Goal: Task Accomplishment & Management: Use online tool/utility

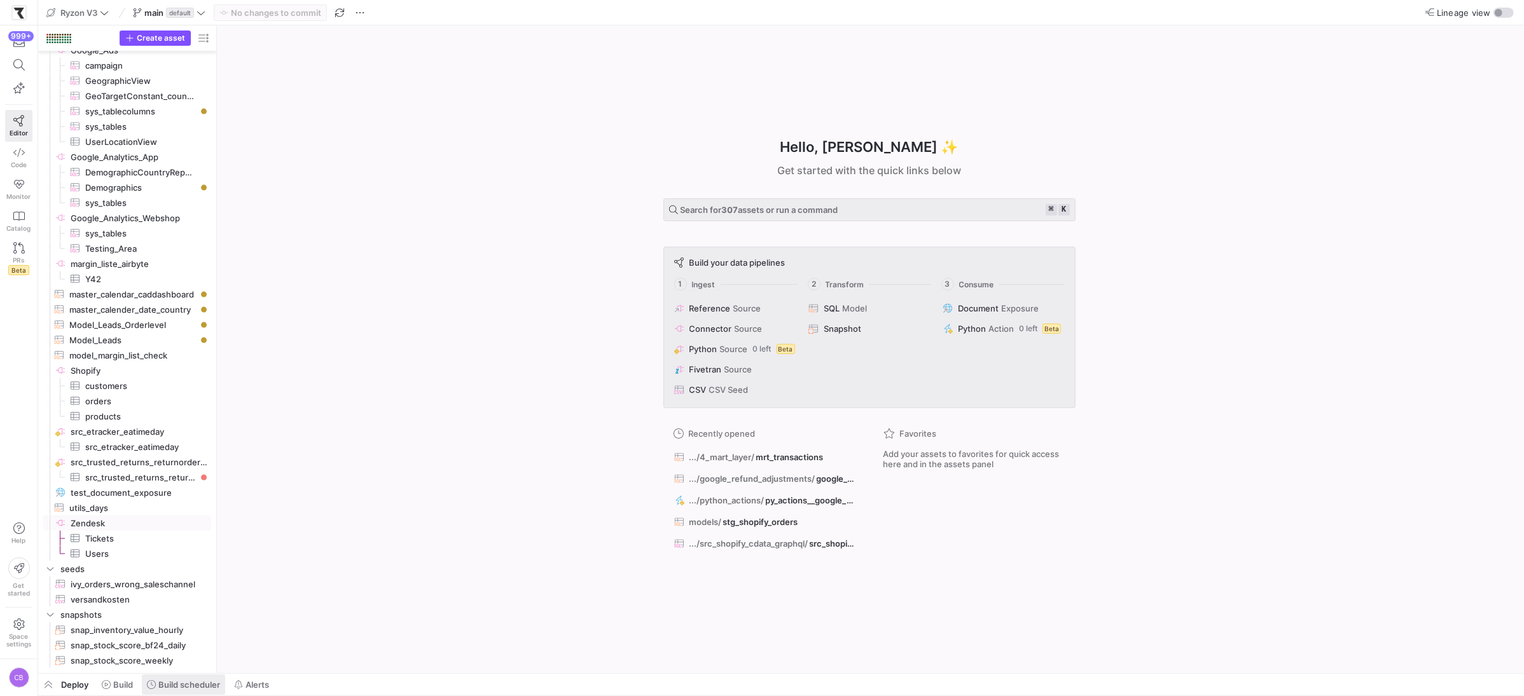
scroll to position [2350, 0]
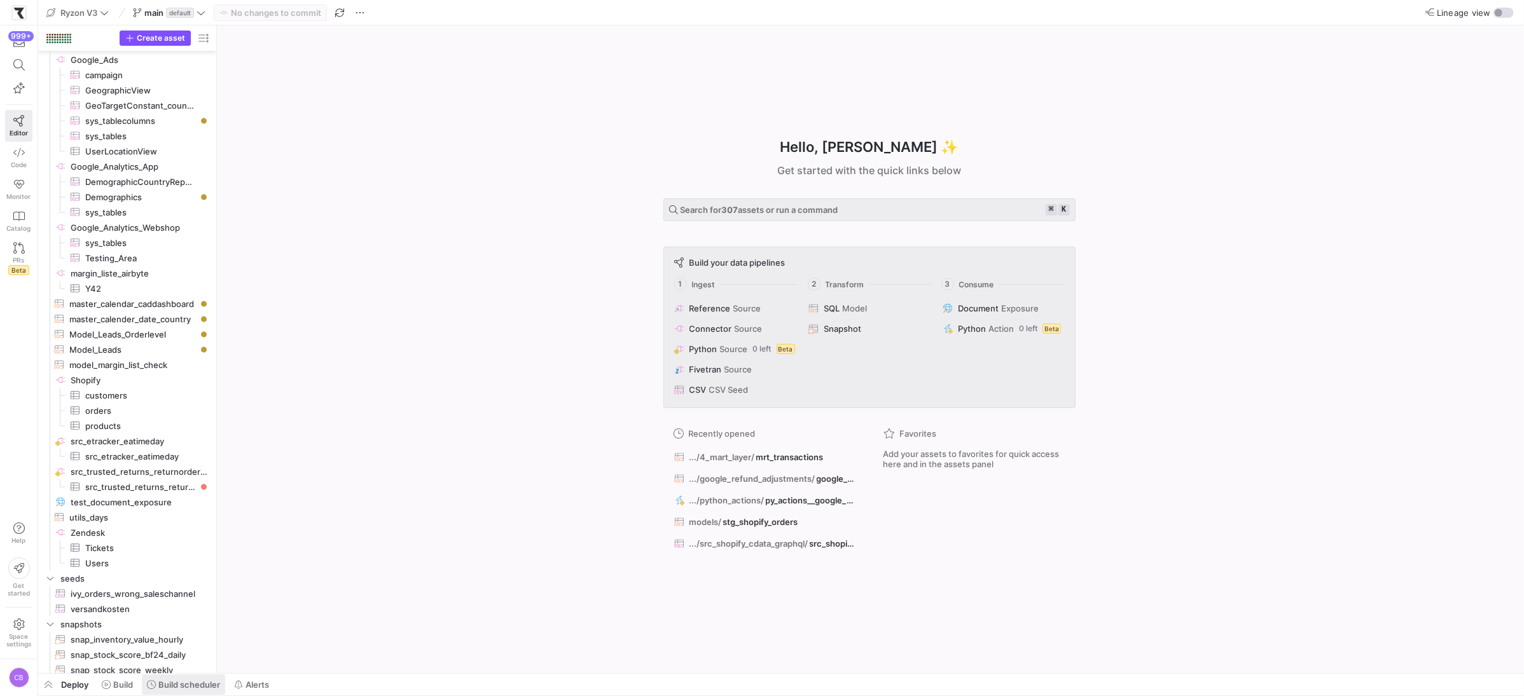
click at [205, 681] on span "Build scheduler" at bounding box center [189, 685] width 62 height 10
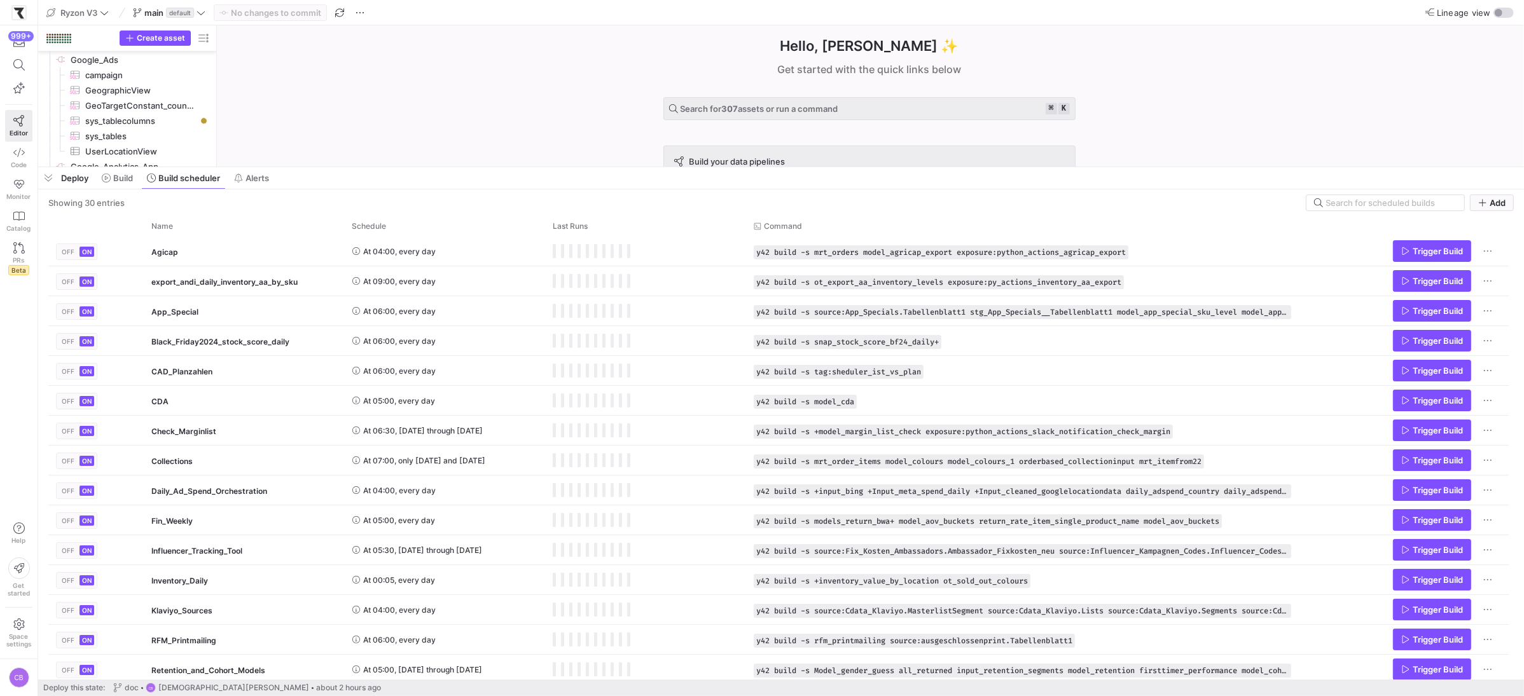
drag, startPoint x: 468, startPoint y: 463, endPoint x: 505, endPoint y: 166, distance: 299.3
click at [505, 166] on div at bounding box center [781, 167] width 1486 height 5
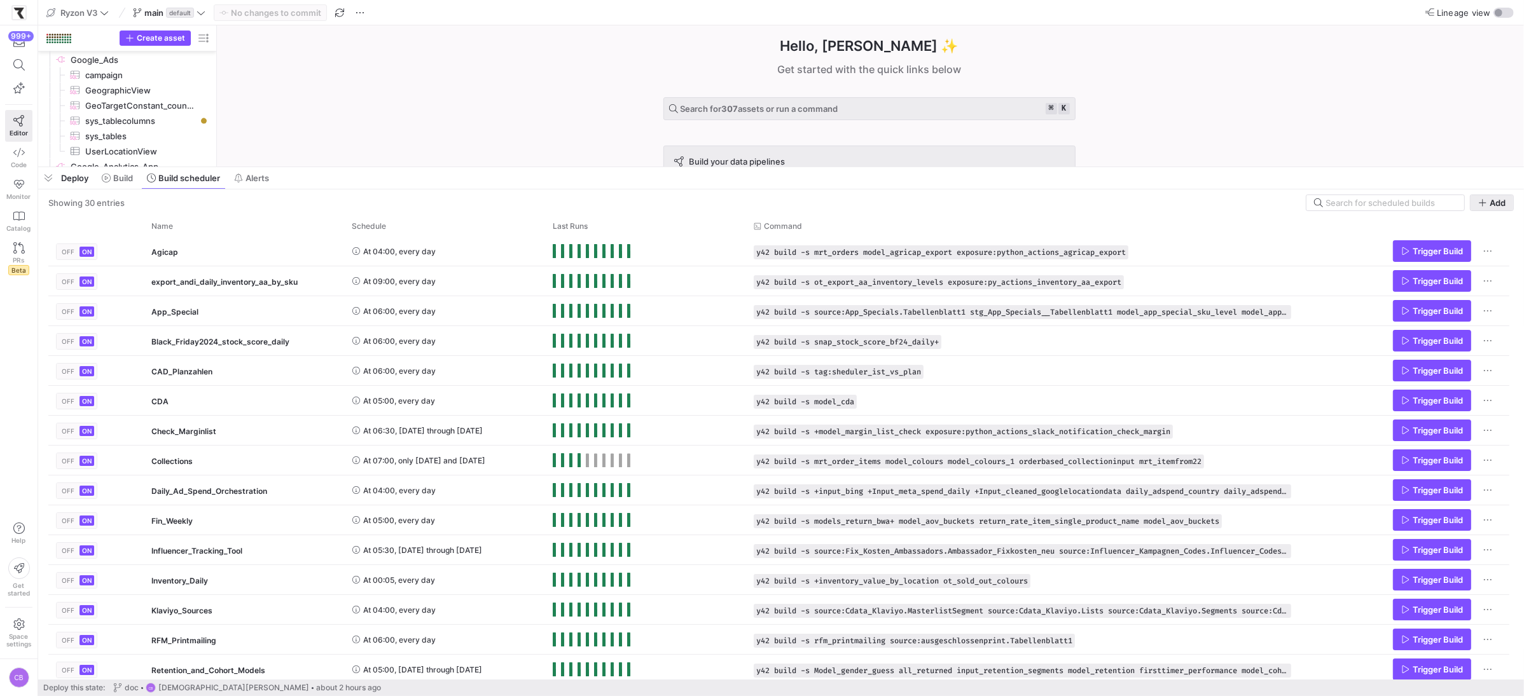
click at [1483, 203] on icon "button" at bounding box center [1482, 202] width 7 height 7
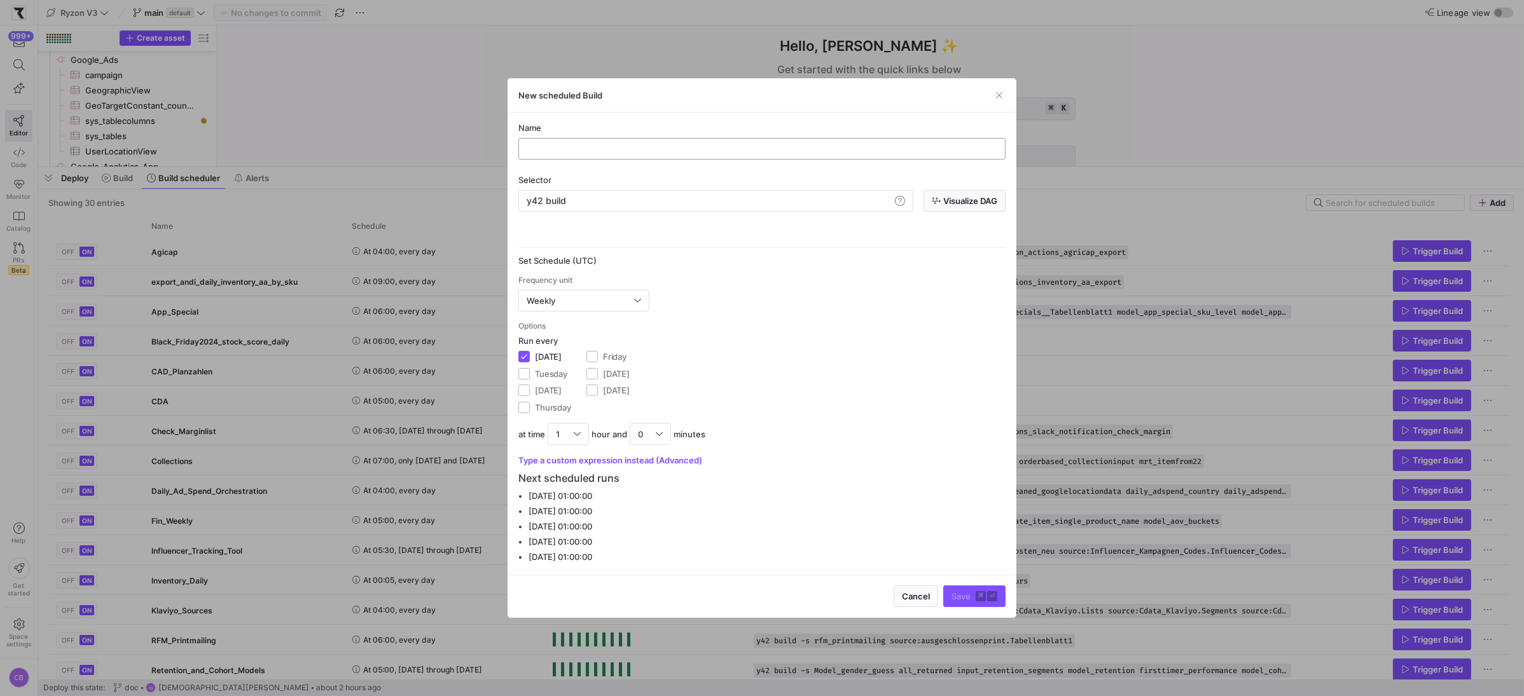
click at [555, 149] on input "text" at bounding box center [762, 149] width 466 height 10
type input "google_refund_adjustment_sheet"
click at [591, 201] on div "y42 build" at bounding box center [708, 201] width 363 height 10
drag, startPoint x: 639, startPoint y: 201, endPoint x: 581, endPoint y: 205, distance: 58.0
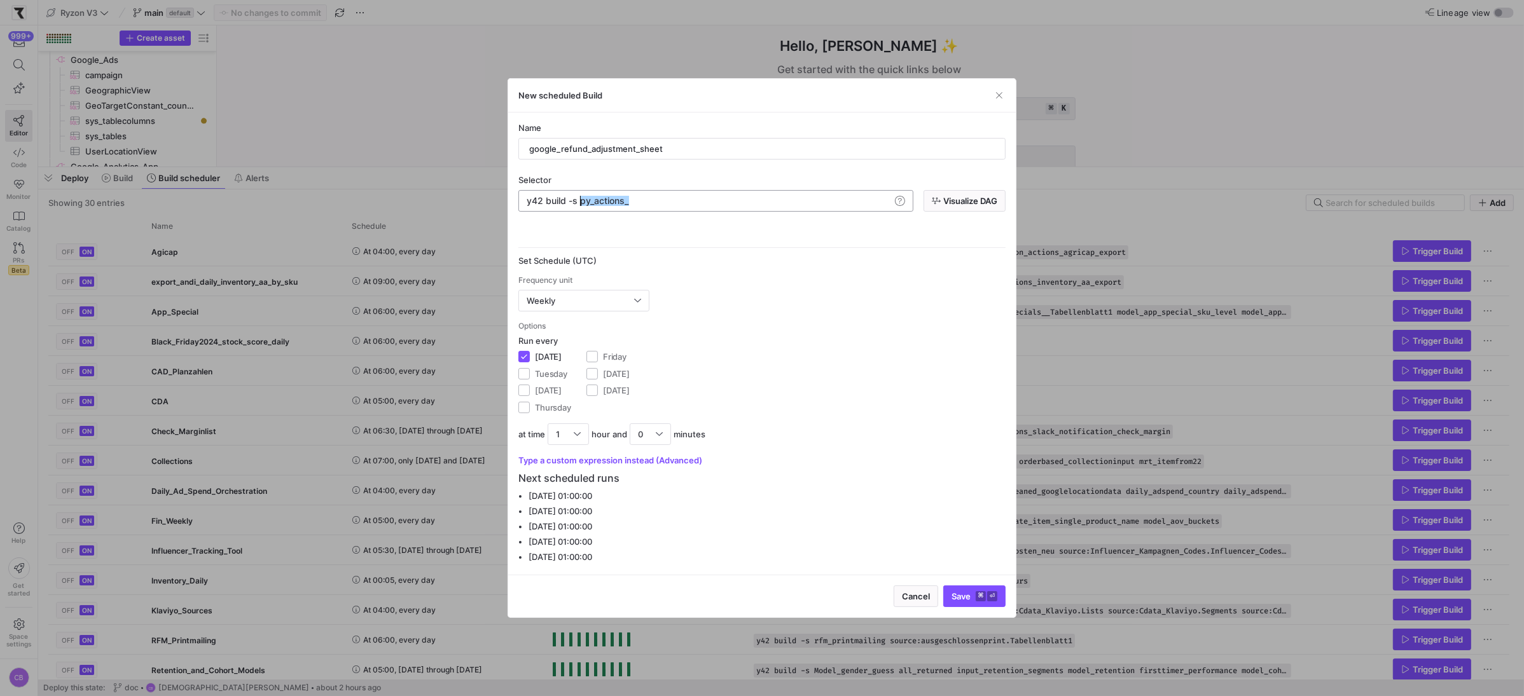
click at [581, 205] on div "y42 build -s py_actions_" at bounding box center [708, 201] width 363 height 10
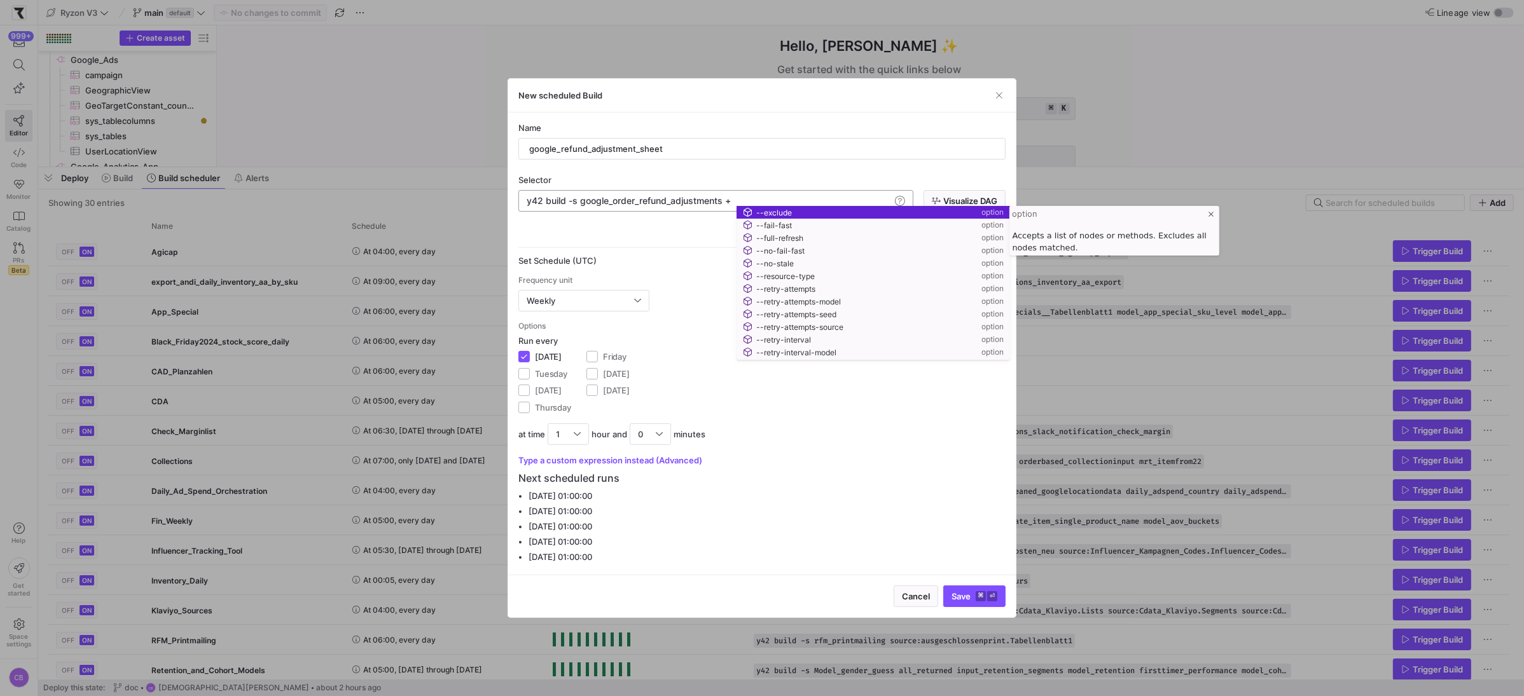
click at [859, 172] on div "Name google_refund_adjustment_sheet Selector y42 build -s google_order_refund_a…" at bounding box center [761, 344] width 487 height 443
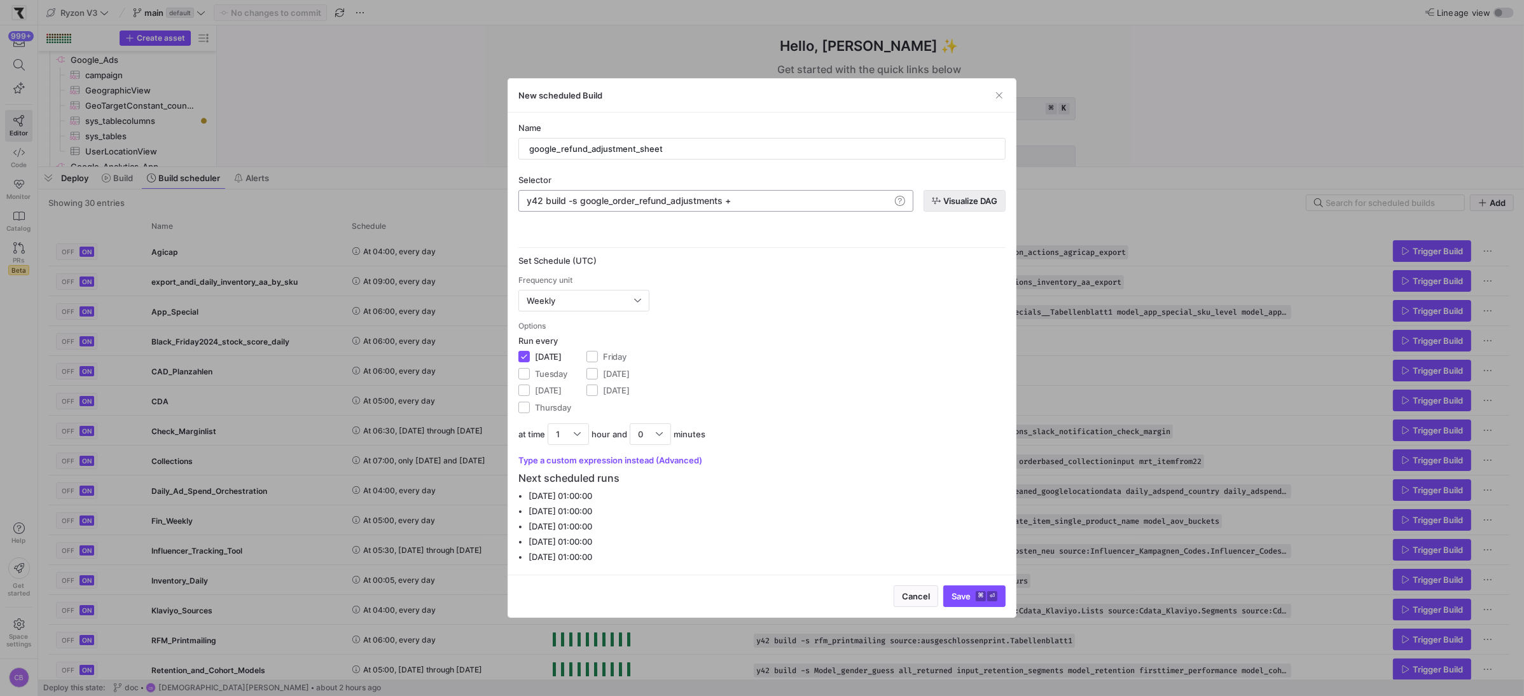
click at [943, 205] on span "Visualize DAG" at bounding box center [970, 201] width 54 height 10
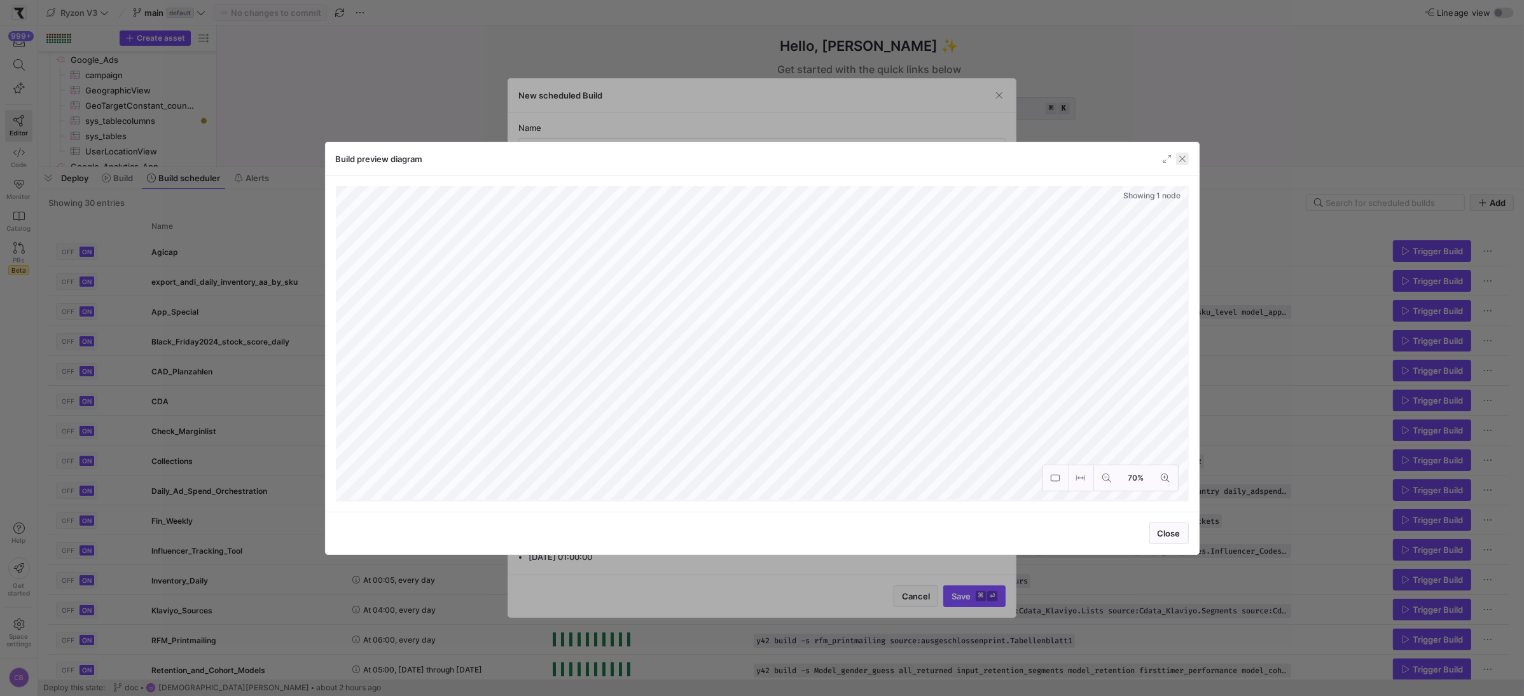
click at [1184, 156] on span "button" at bounding box center [1182, 159] width 13 height 13
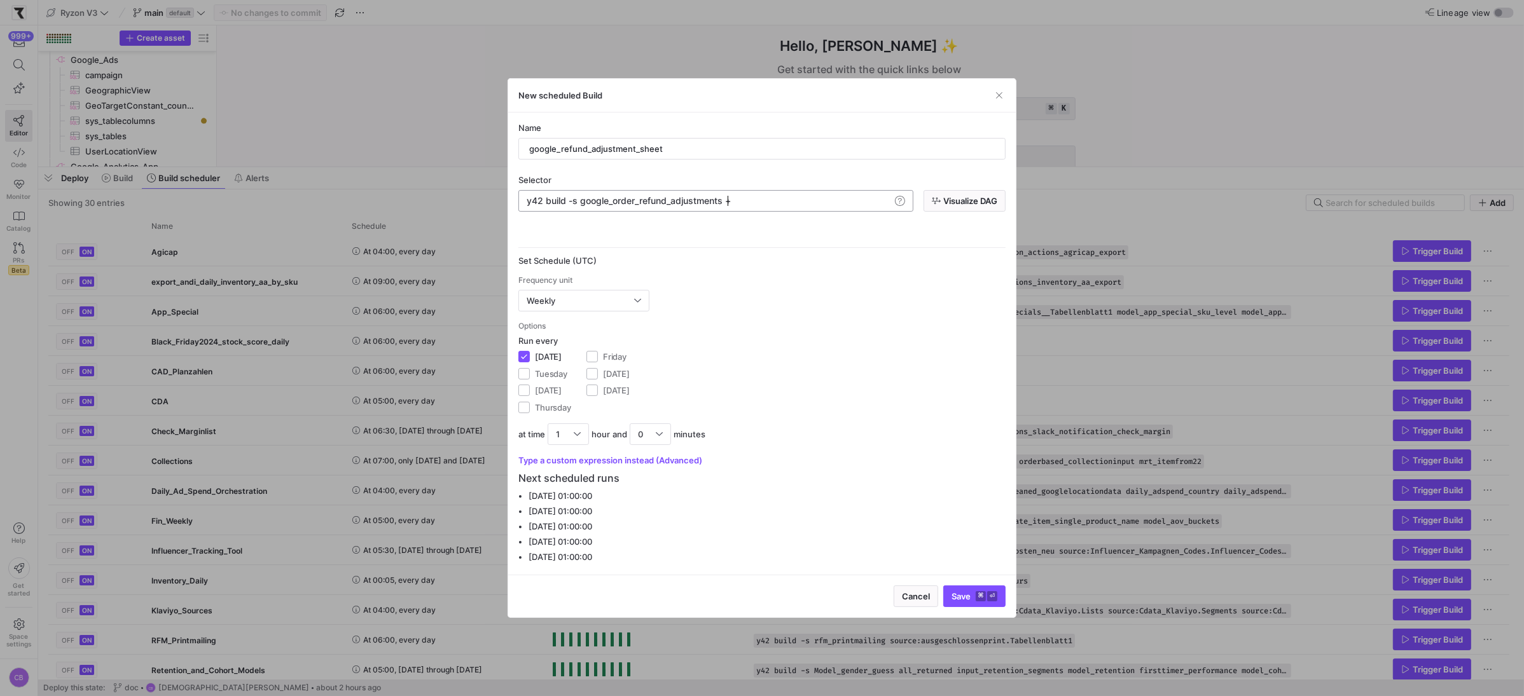
click at [729, 201] on div "y42 build -s google_order_refund_adjustments +" at bounding box center [708, 201] width 363 height 10
type textarea "y42 build -s google_order_refund_adjustments+"
click at [990, 197] on span "Visualize DAG" at bounding box center [970, 201] width 54 height 10
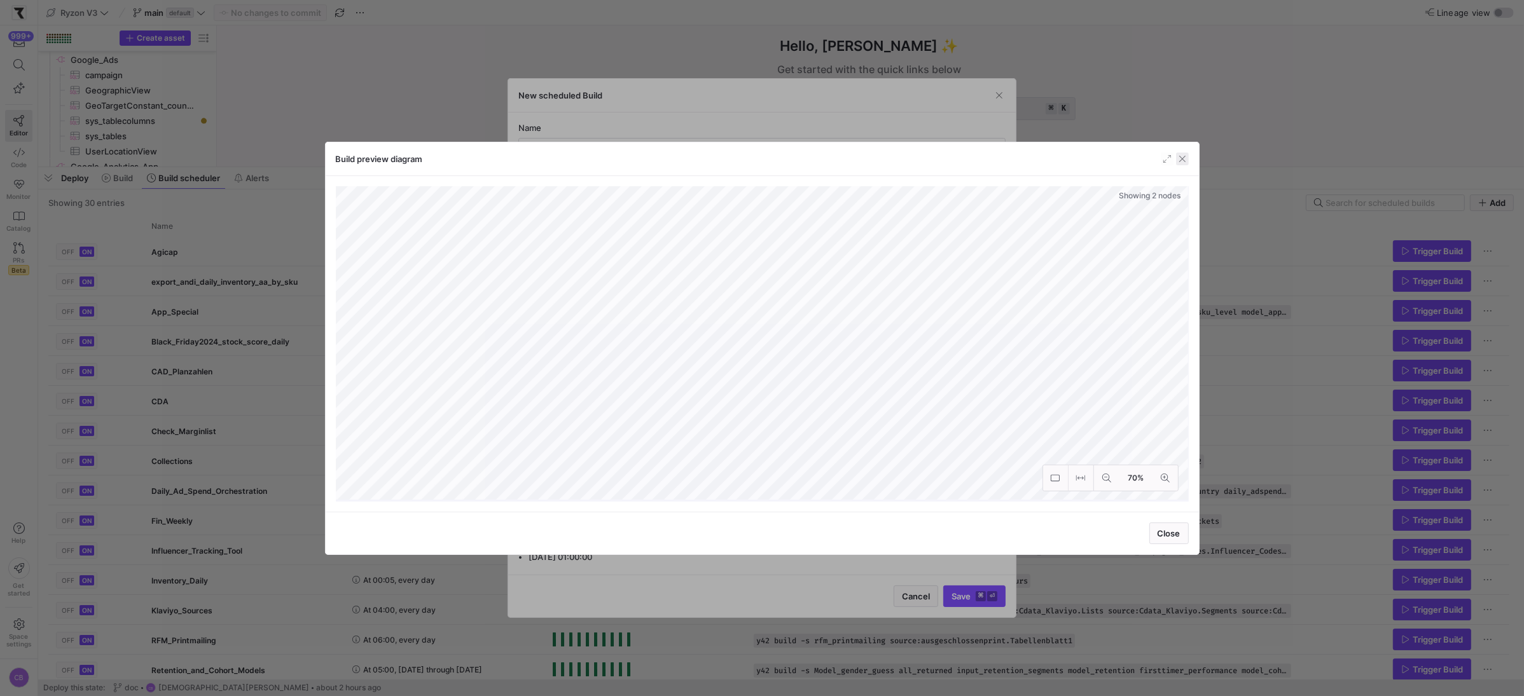
click at [1180, 162] on span "button" at bounding box center [1182, 159] width 13 height 13
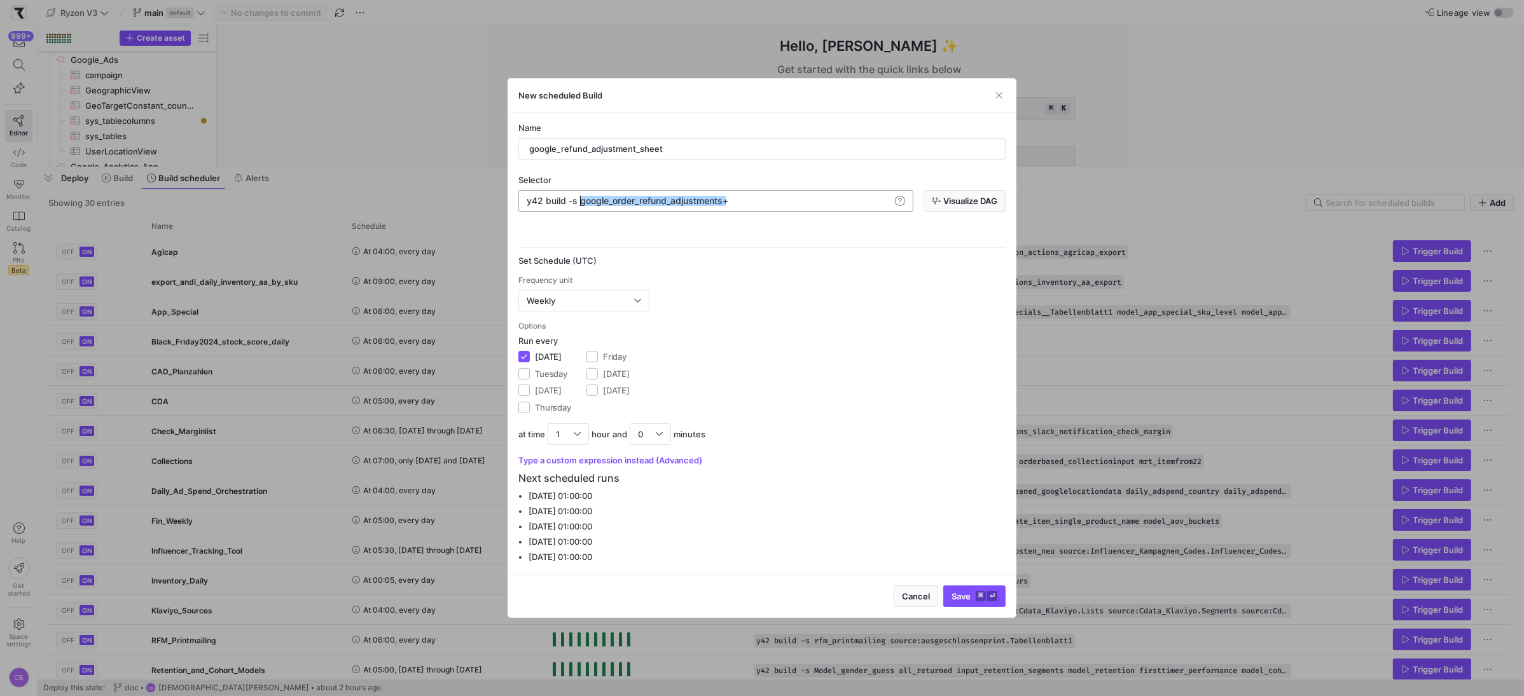
scroll to position [0, 53]
drag, startPoint x: 727, startPoint y: 199, endPoint x: 581, endPoint y: 202, distance: 145.7
click at [581, 202] on div "y42 build -s google_order_refund_adjustments+" at bounding box center [708, 201] width 363 height 10
click at [640, 302] on div at bounding box center [637, 301] width 7 height 10
click at [556, 364] on span "Daily" at bounding box center [584, 366] width 120 height 10
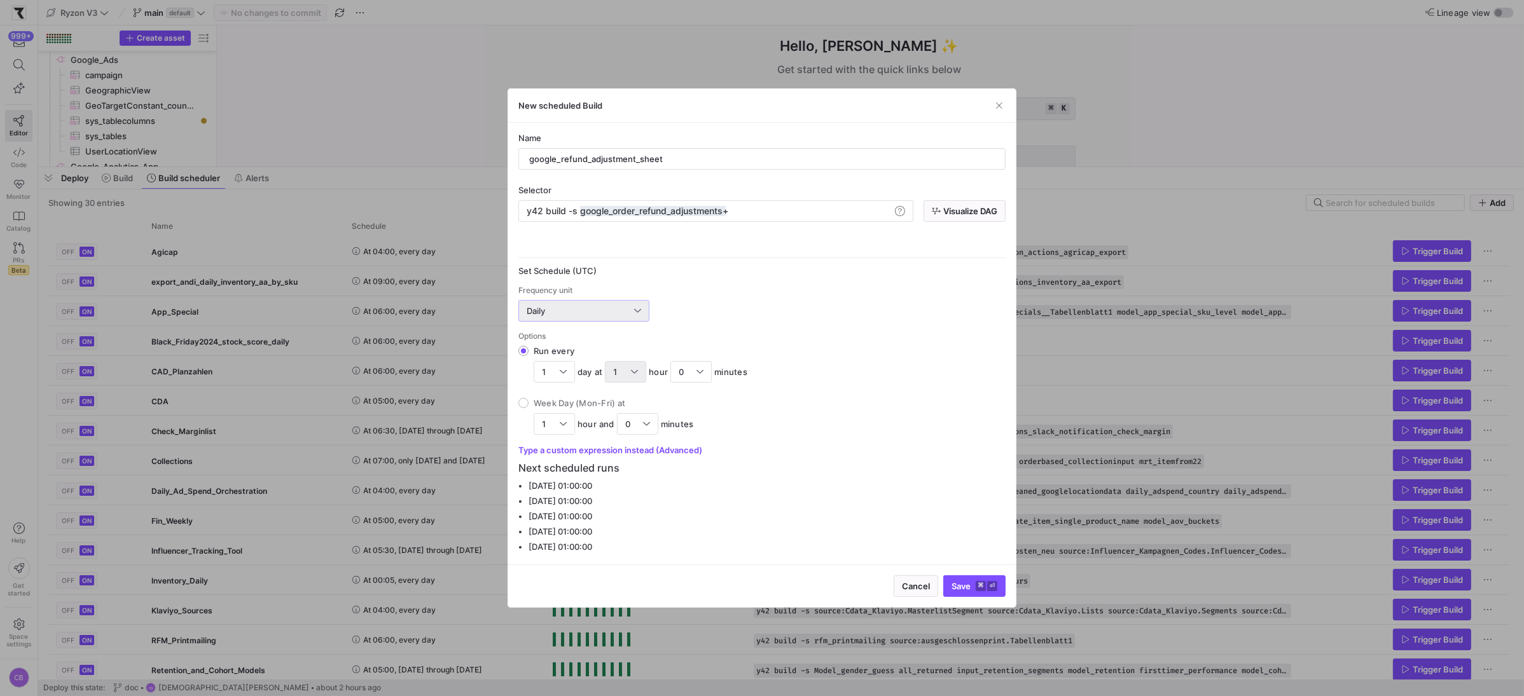
click at [637, 377] on div "1" at bounding box center [625, 372] width 25 height 20
click at [529, 356] on input "Run every 1 day at 1 hour 0 minutes" at bounding box center [523, 351] width 10 height 10
click at [626, 433] on mat-option "8" at bounding box center [626, 427] width 40 height 20
click at [962, 584] on span "Save ⌘ ⏎" at bounding box center [974, 586] width 46 height 10
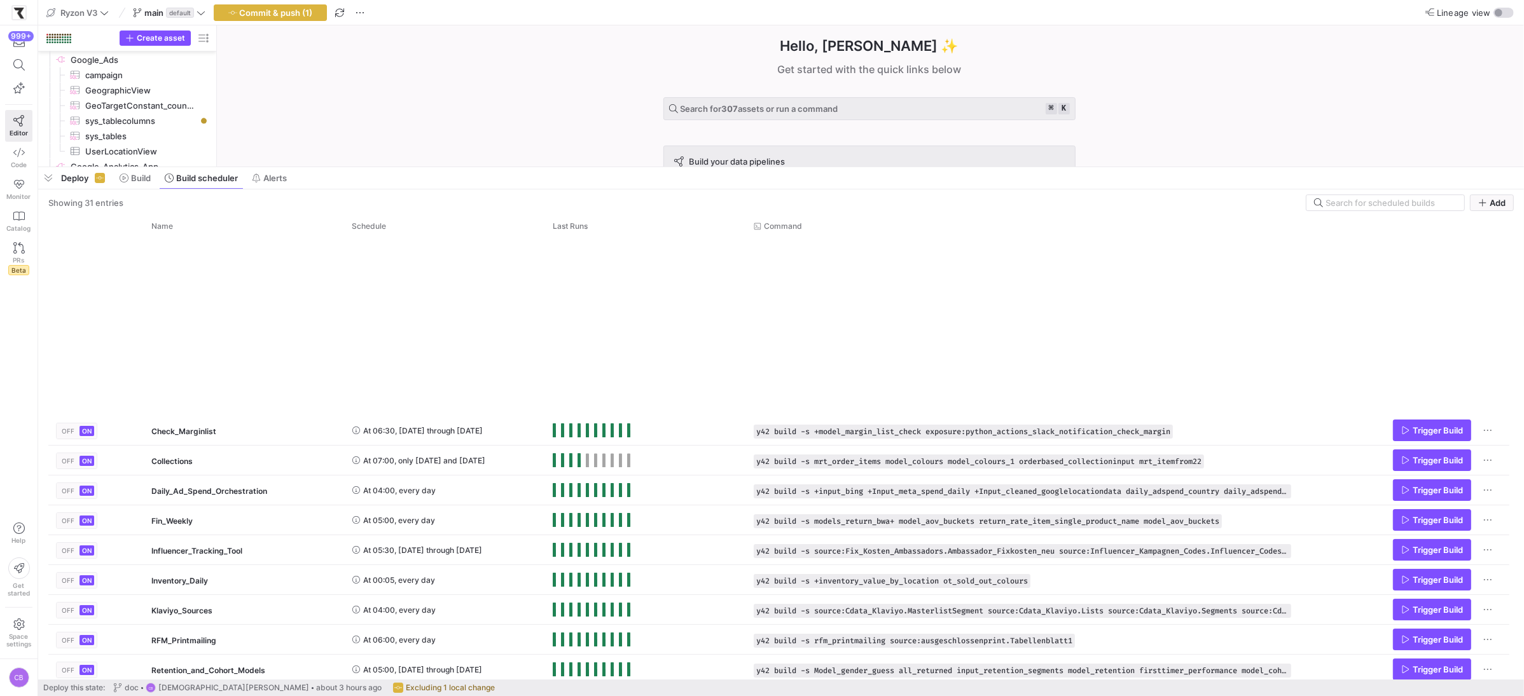
scroll to position [484, 0]
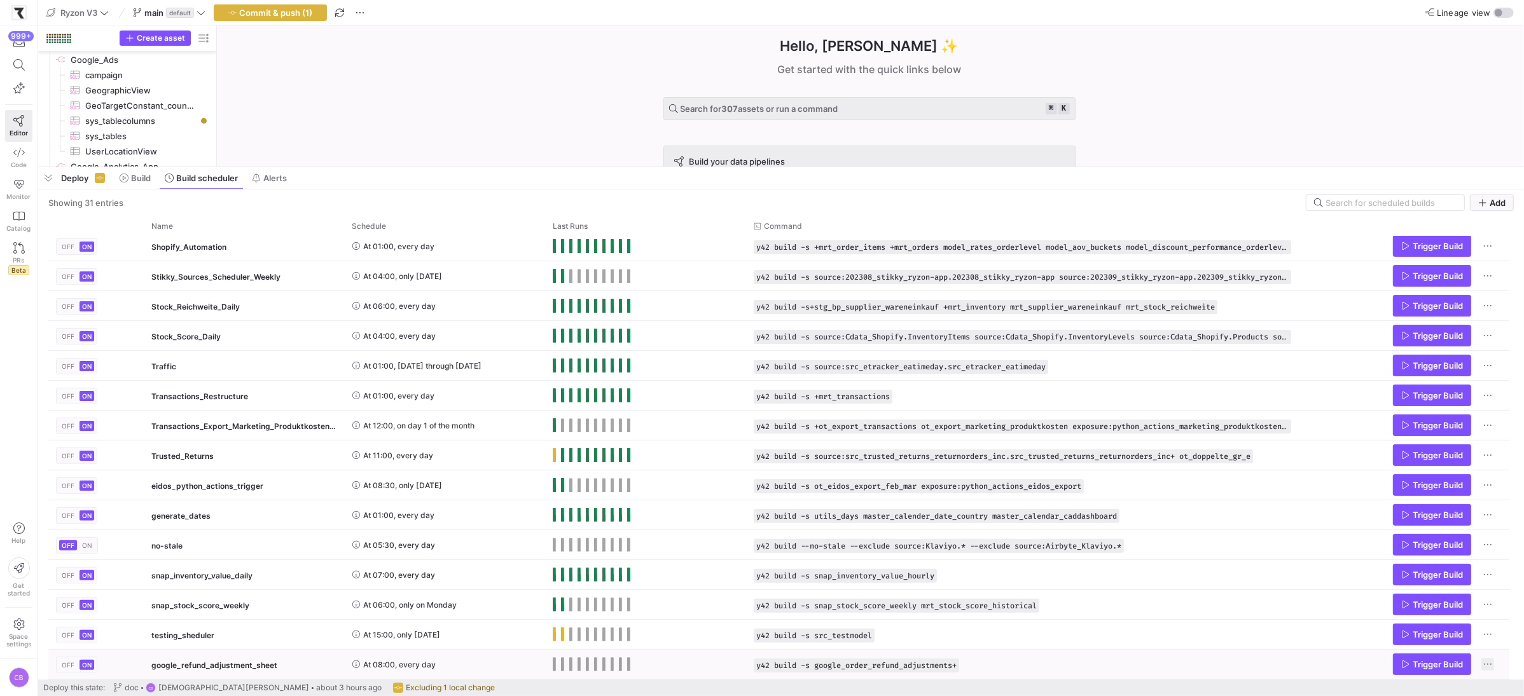
click at [1493, 658] on span "Press SPACE to select this row." at bounding box center [1487, 664] width 13 height 13
click at [1493, 658] on div at bounding box center [762, 348] width 1524 height 696
click at [255, 19] on span "button" at bounding box center [270, 12] width 112 height 15
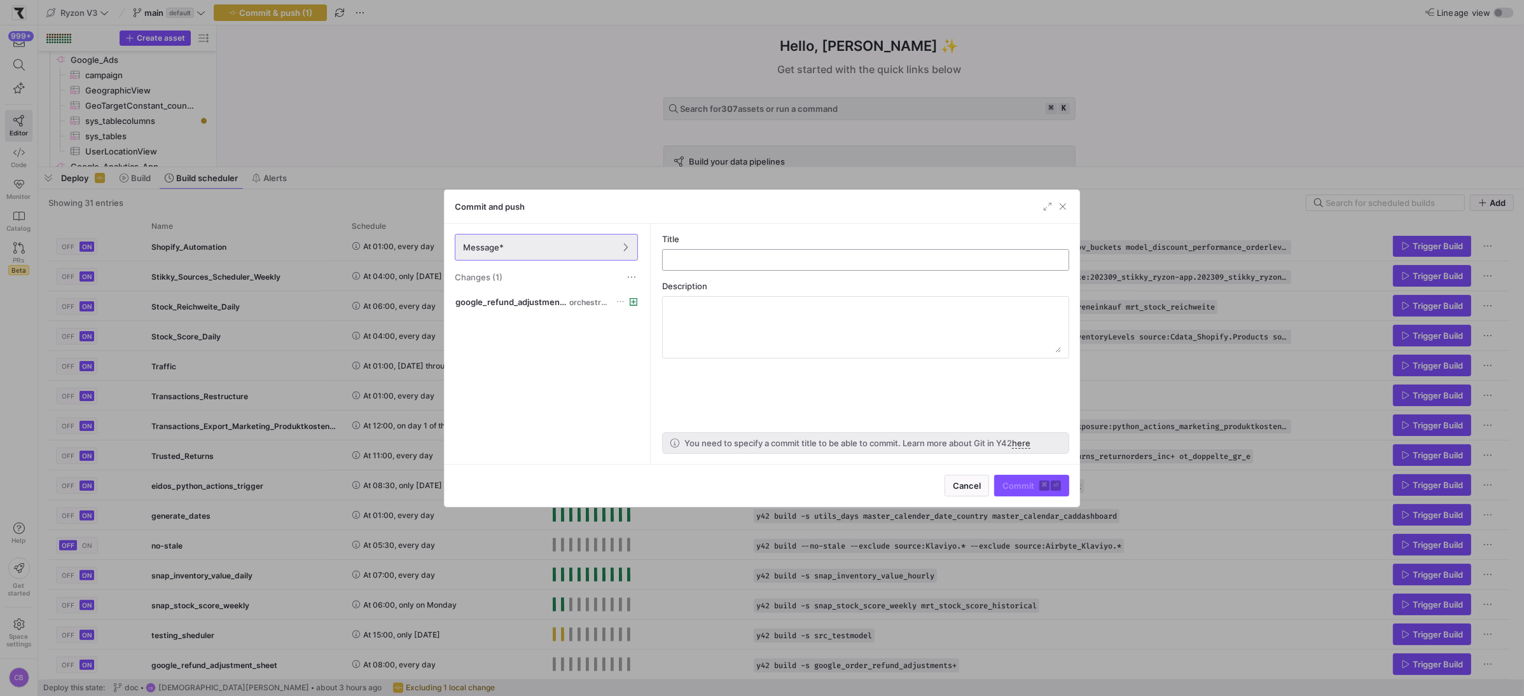
click at [814, 259] on input "text" at bounding box center [865, 260] width 385 height 10
type input "google refund adjustments sheduler created"
click at [1011, 476] on span "submit" at bounding box center [1032, 486] width 74 height 20
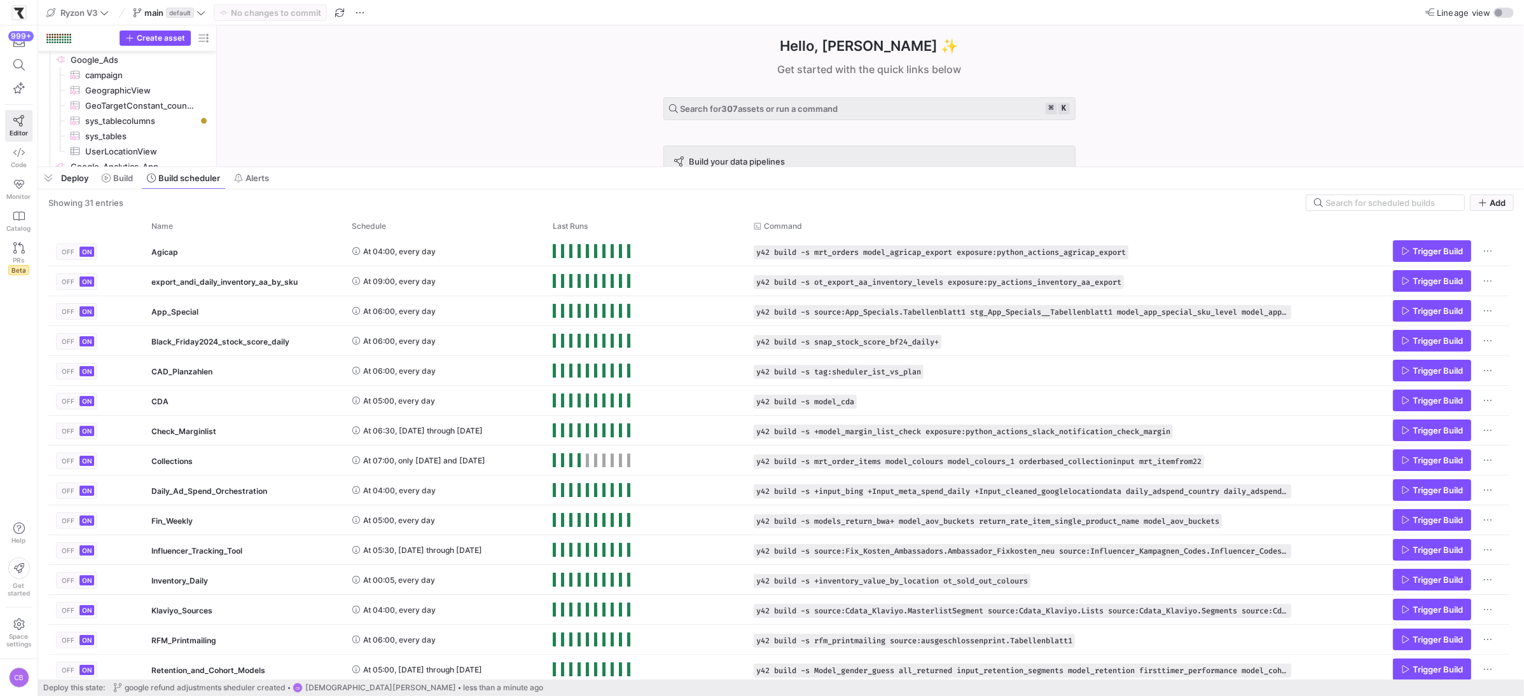
scroll to position [392, 0]
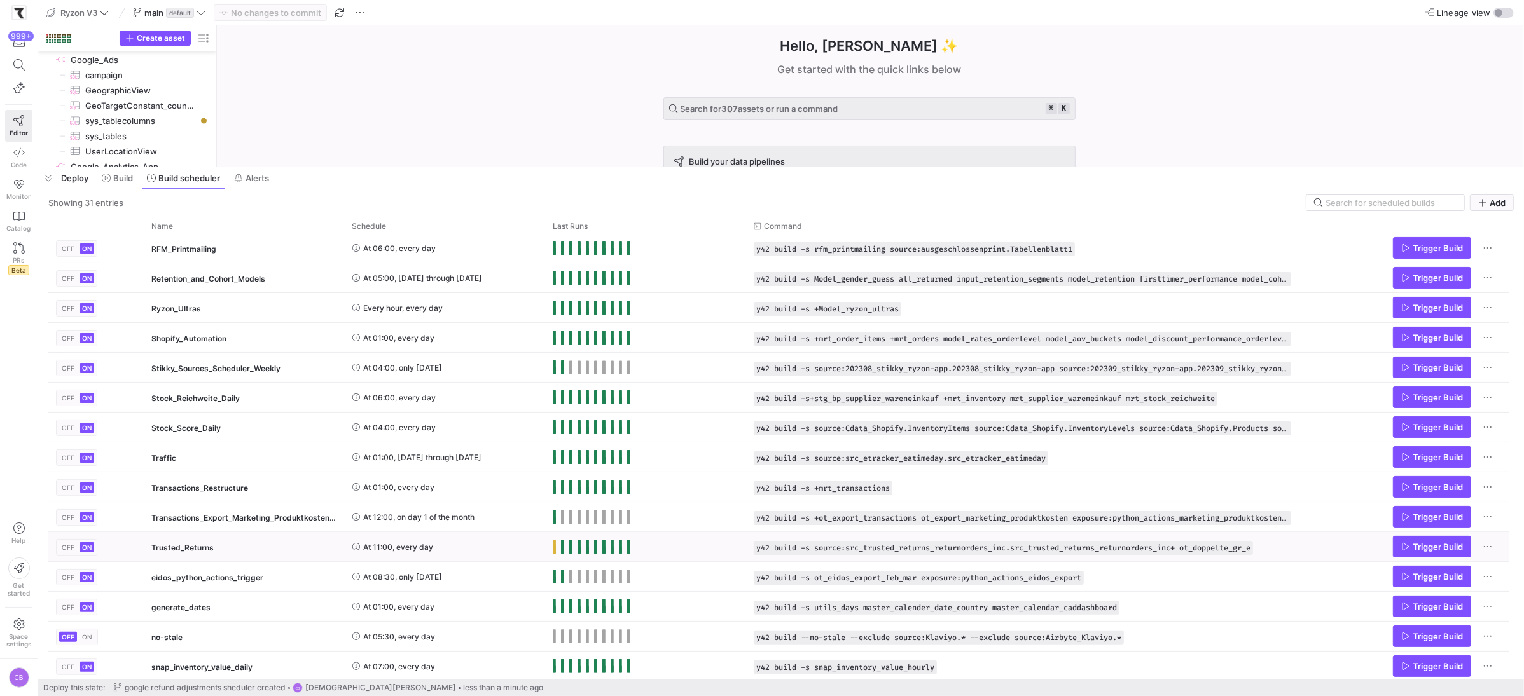
click at [555, 547] on span "Press SPACE to select this row." at bounding box center [554, 547] width 3 height 14
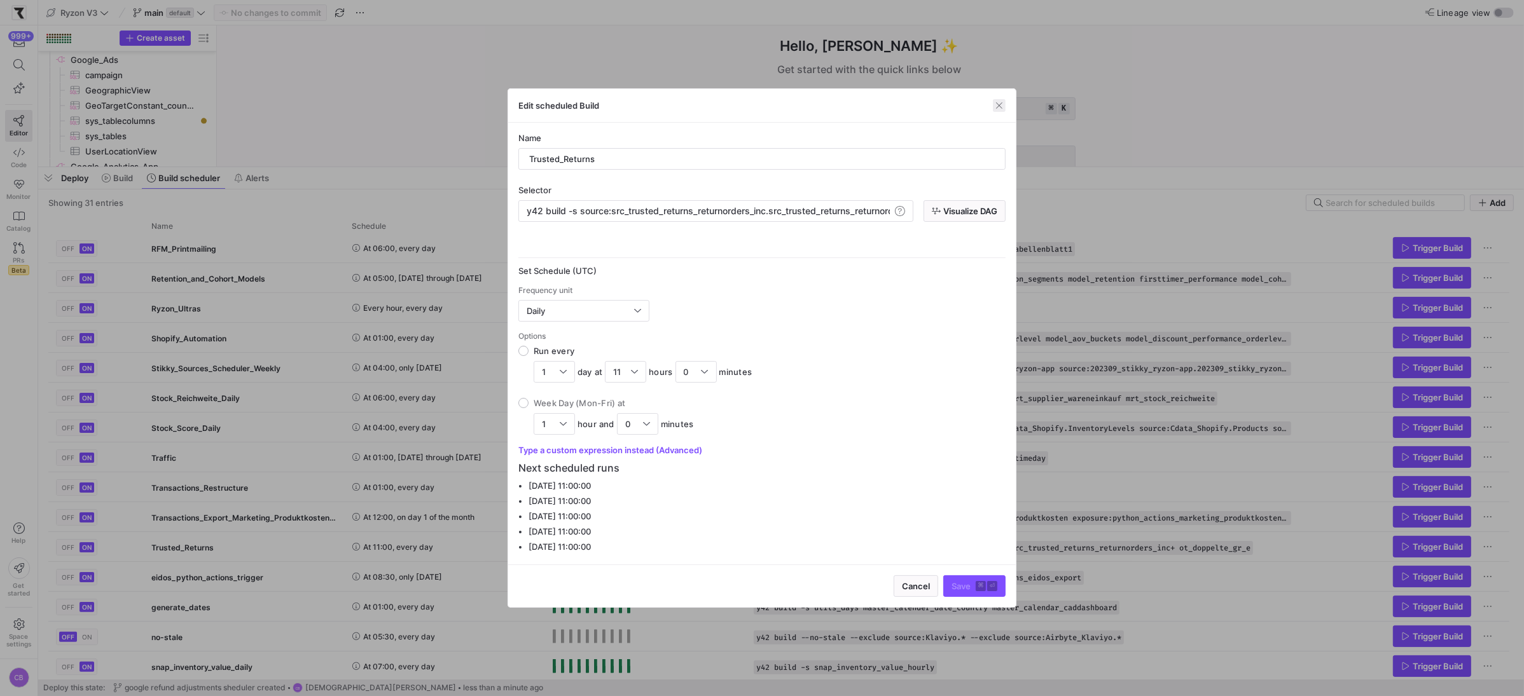
click at [997, 103] on span "button" at bounding box center [999, 105] width 13 height 13
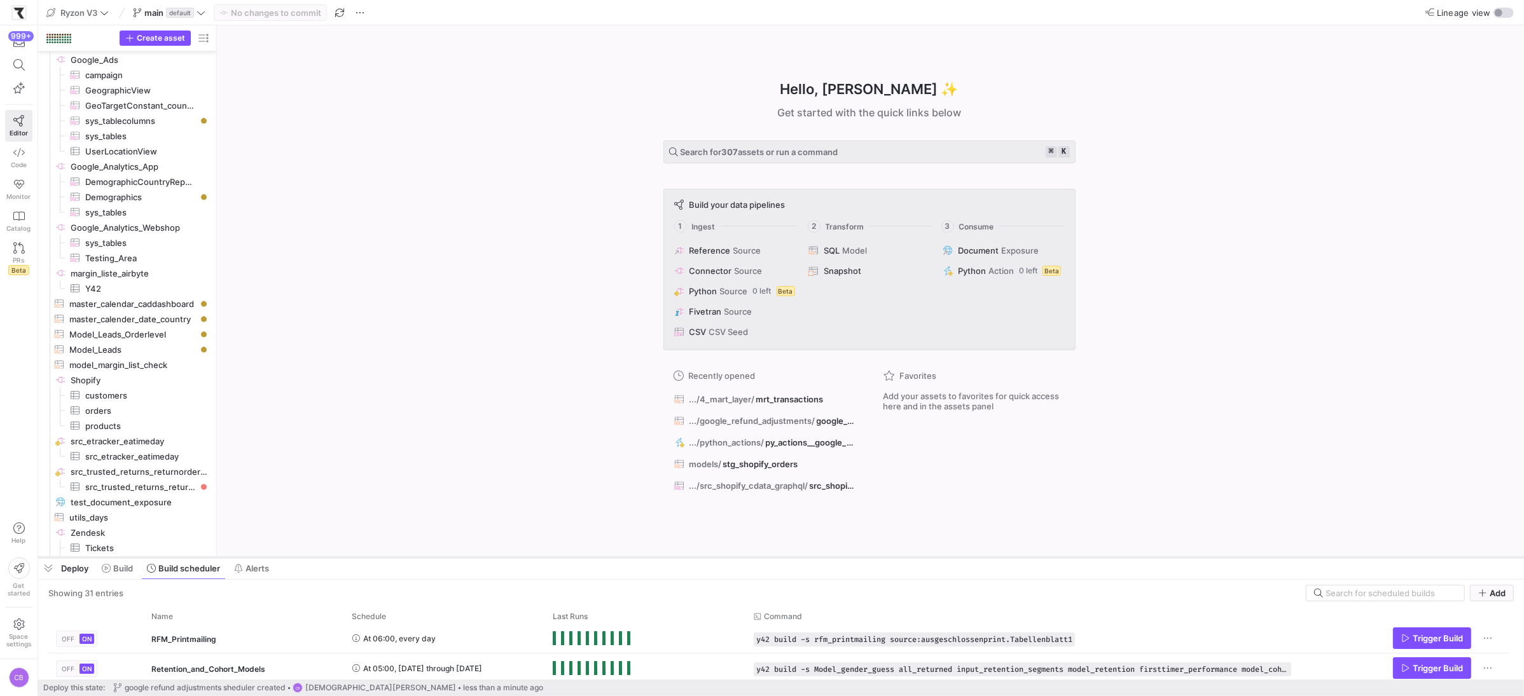
drag, startPoint x: 1094, startPoint y: 166, endPoint x: 1099, endPoint y: 556, distance: 390.5
click at [1099, 556] on div at bounding box center [781, 557] width 1486 height 5
click at [321, 314] on div "Hello, Christian ✨ Get started with the quick links below Search for 307 assets…" at bounding box center [869, 291] width 1294 height 532
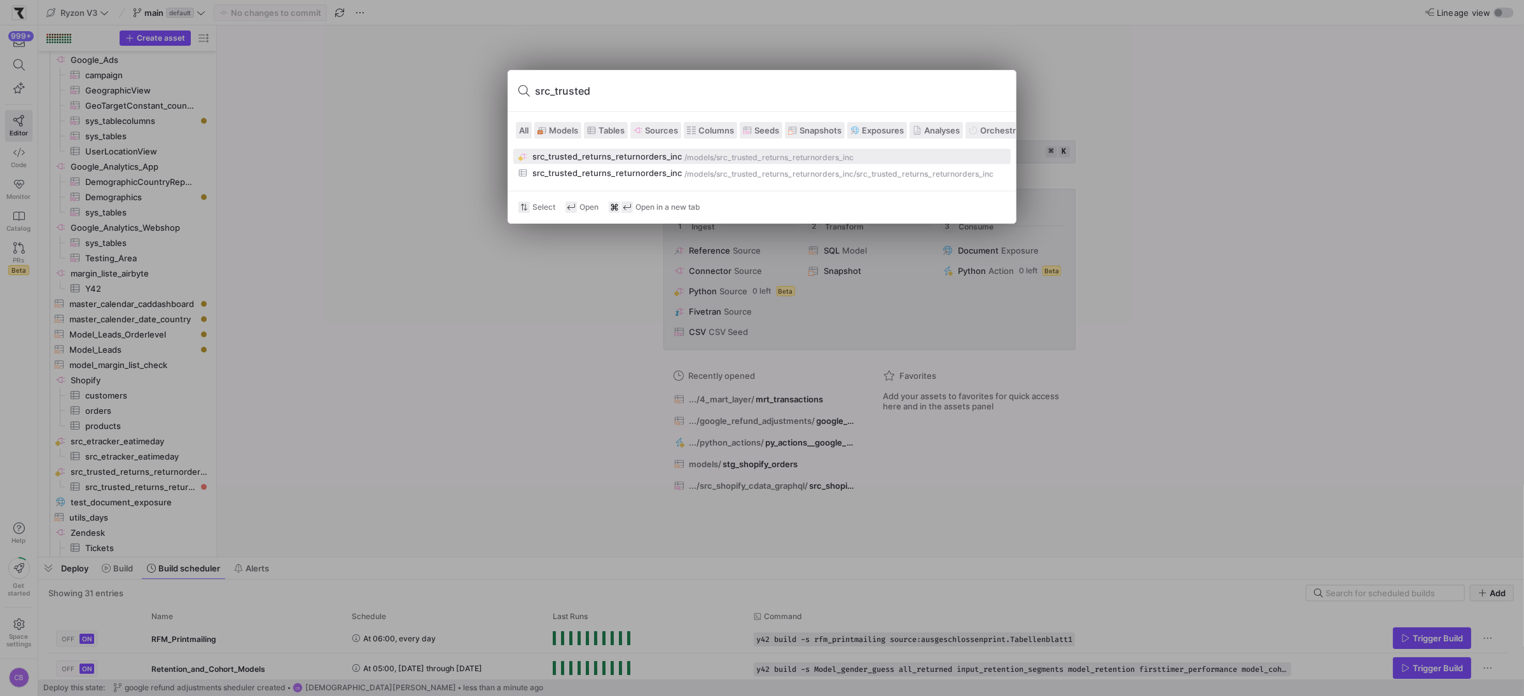
type input "src_trusted"
click at [598, 153] on div "src_trusted_returns_returnorders_inc" at bounding box center [606, 156] width 149 height 10
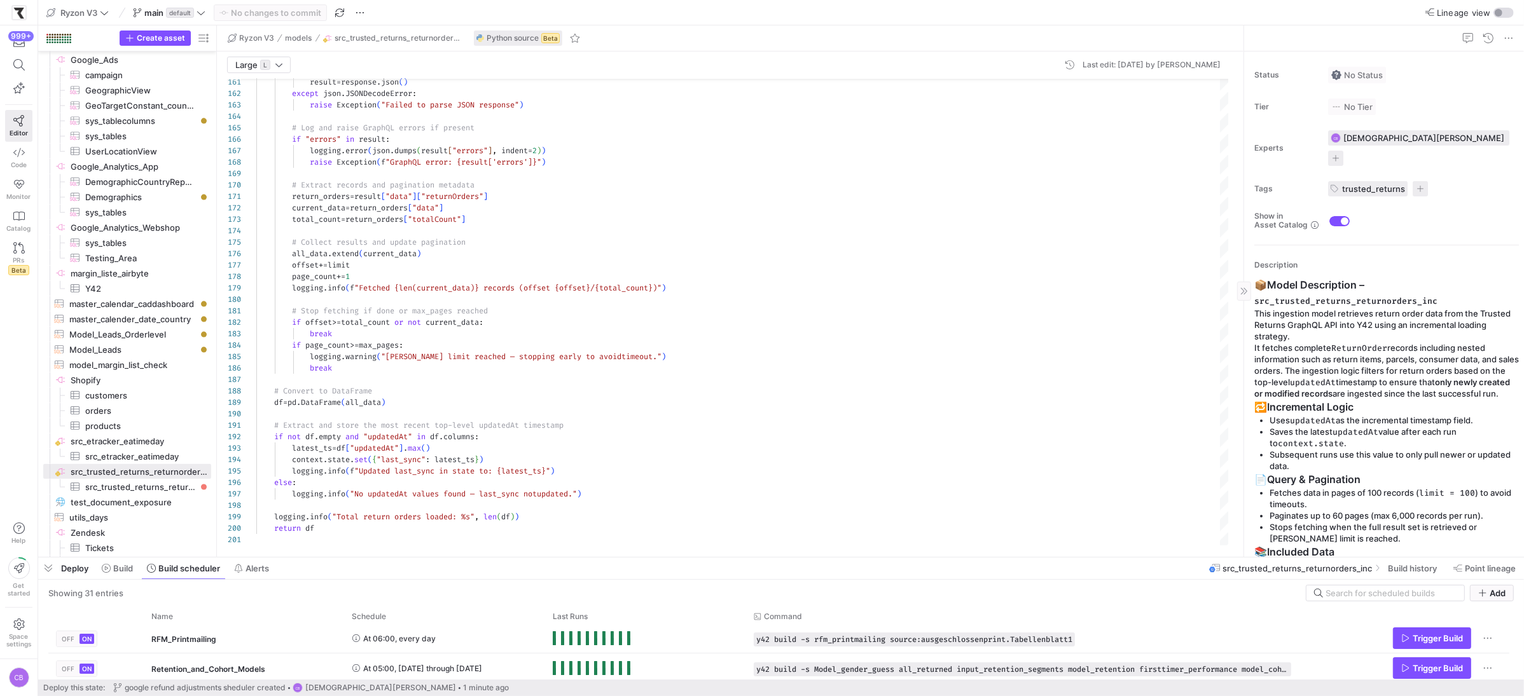
scroll to position [146, 0]
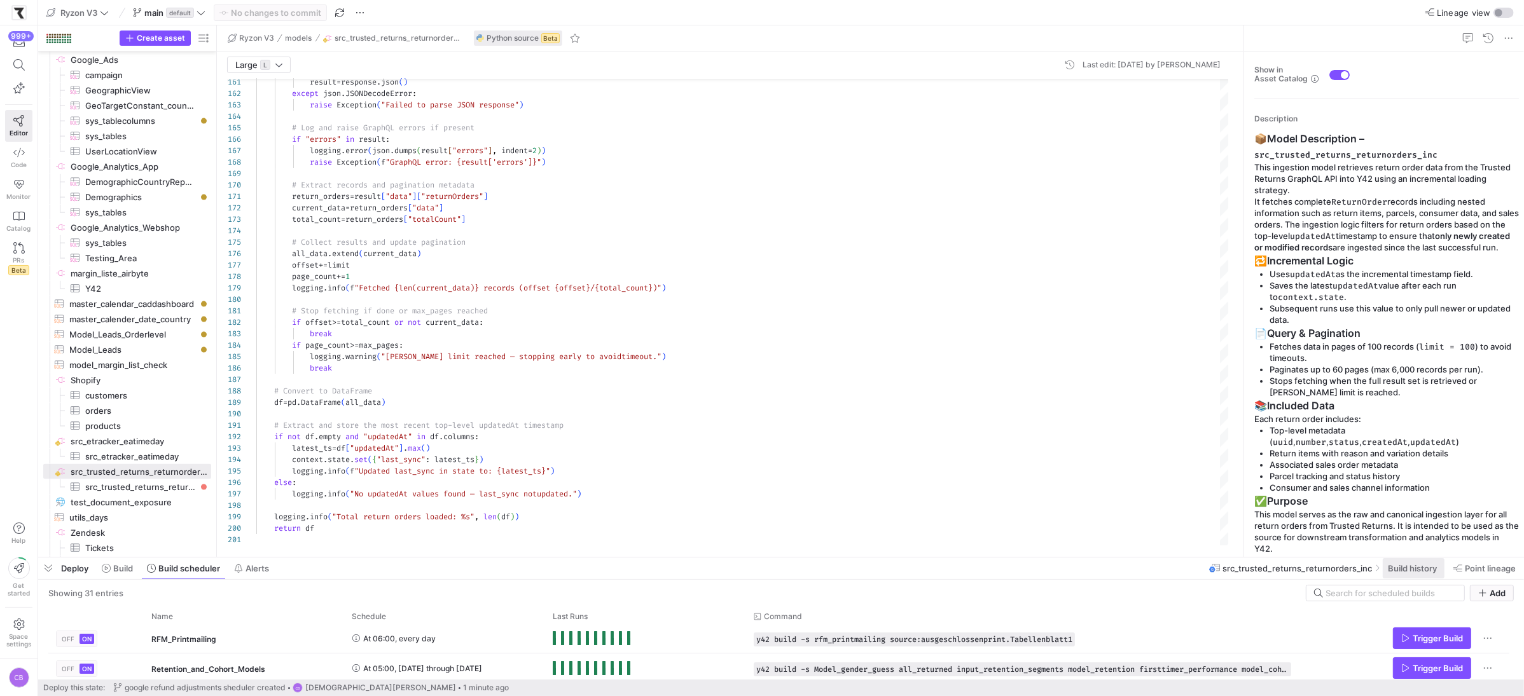
click at [1393, 565] on span "Build history" at bounding box center [1412, 568] width 49 height 10
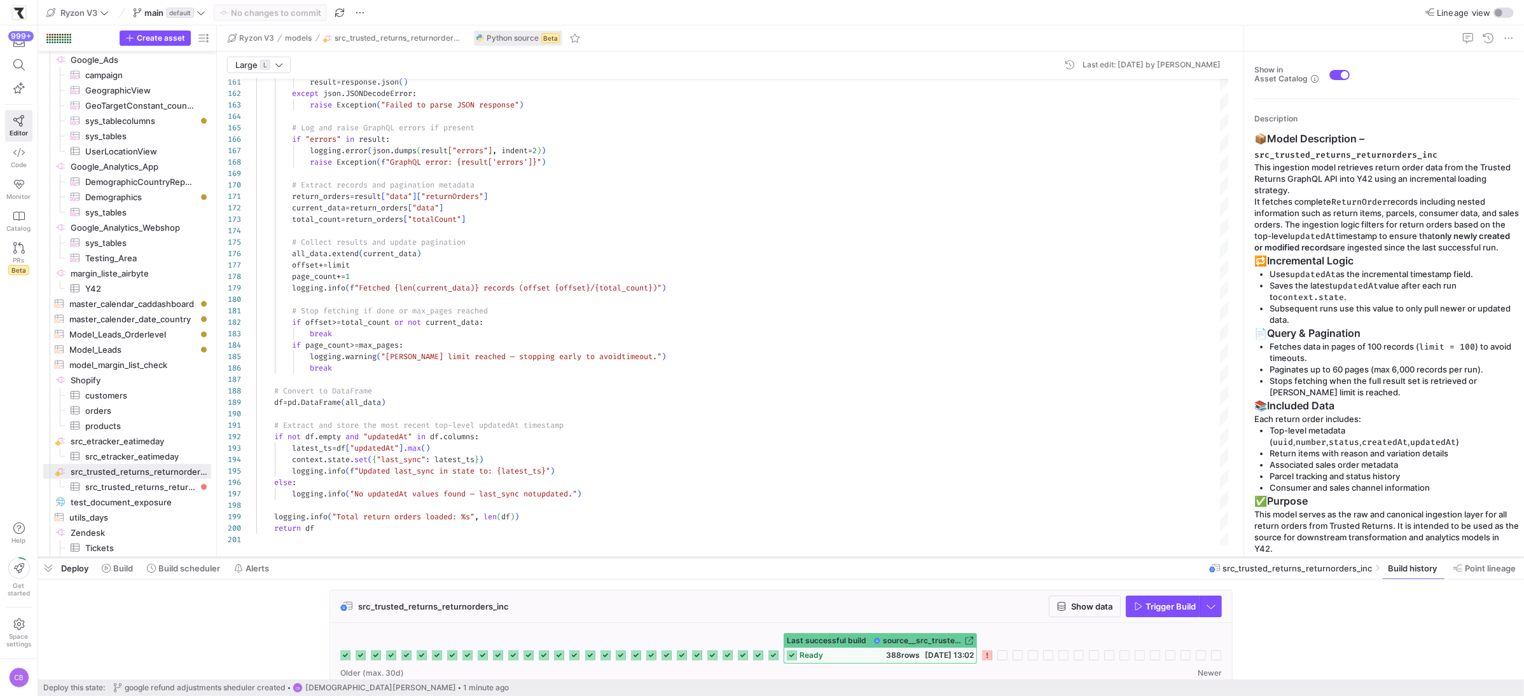
drag, startPoint x: 1160, startPoint y: 557, endPoint x: 1130, endPoint y: 366, distance: 193.1
click at [1130, 555] on div at bounding box center [781, 557] width 1486 height 5
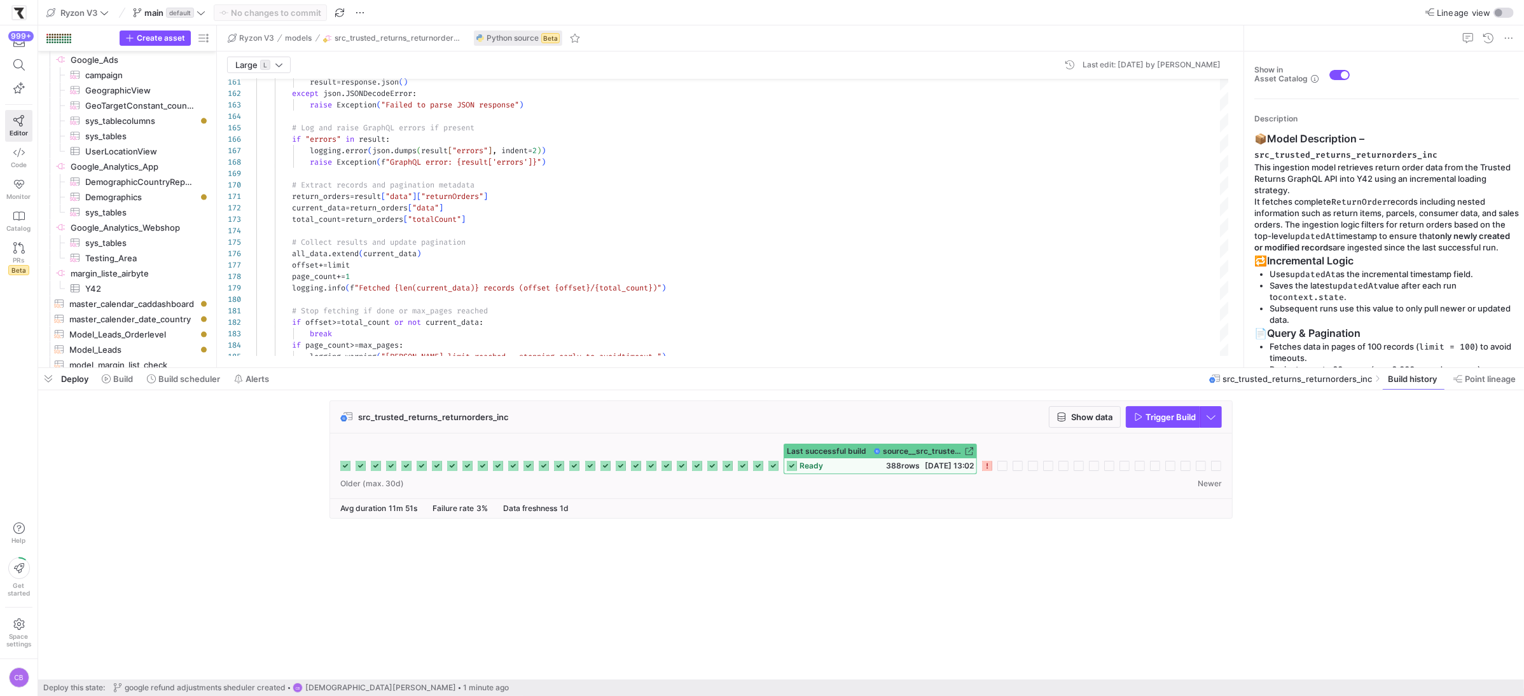
click at [1149, 443] on div "Last successful build source__src_trusted_returns_returnorders_inc__src_trusted…" at bounding box center [781, 466] width 902 height 65
click at [1150, 423] on span "button" at bounding box center [1162, 417] width 73 height 20
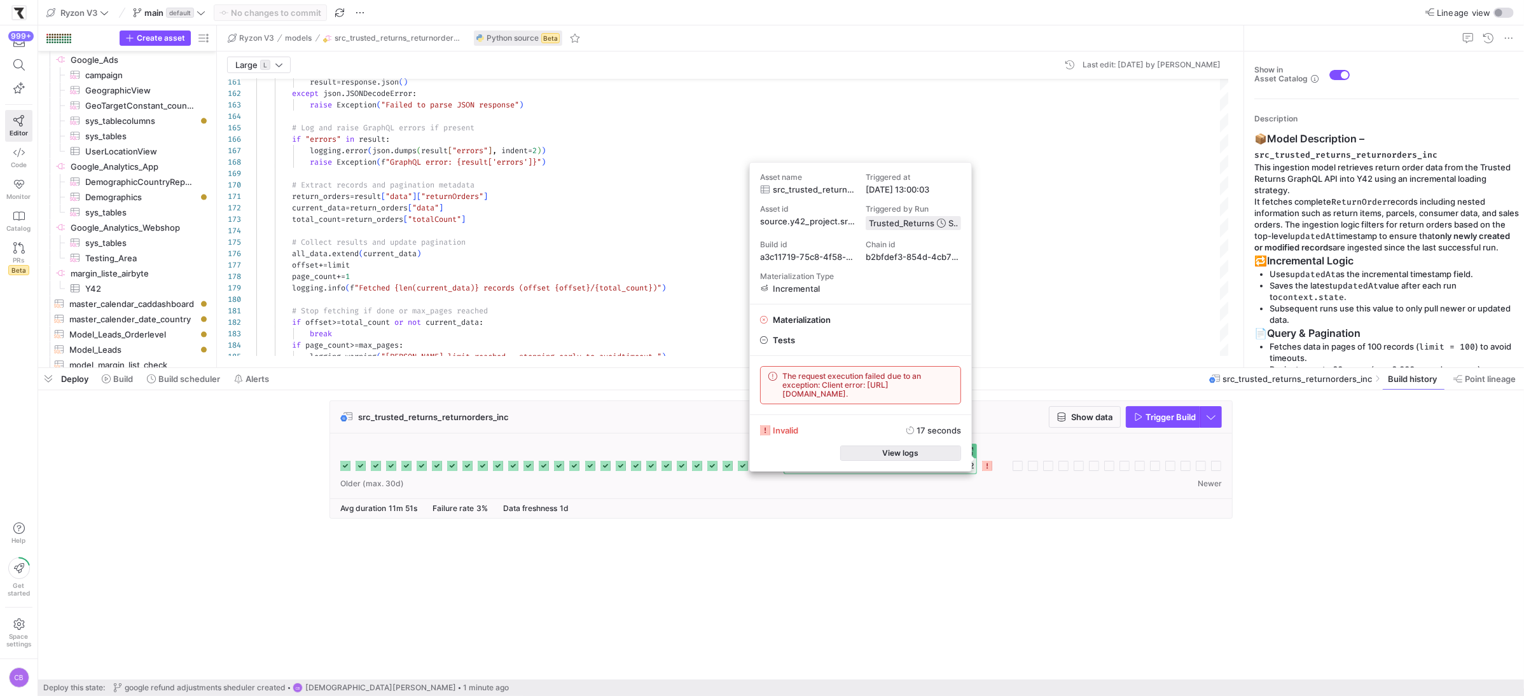
click at [948, 454] on span "button" at bounding box center [901, 453] width 120 height 14
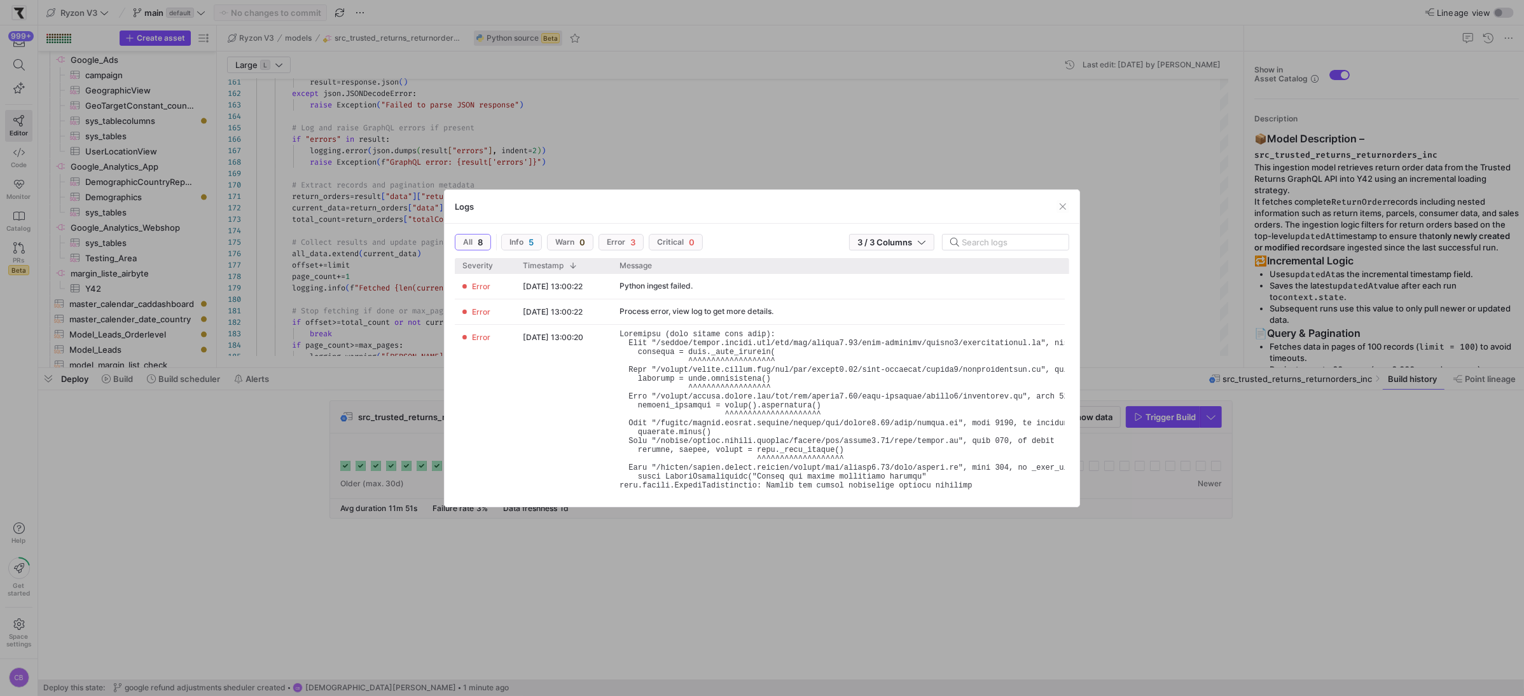
click at [1119, 381] on div at bounding box center [762, 348] width 1524 height 696
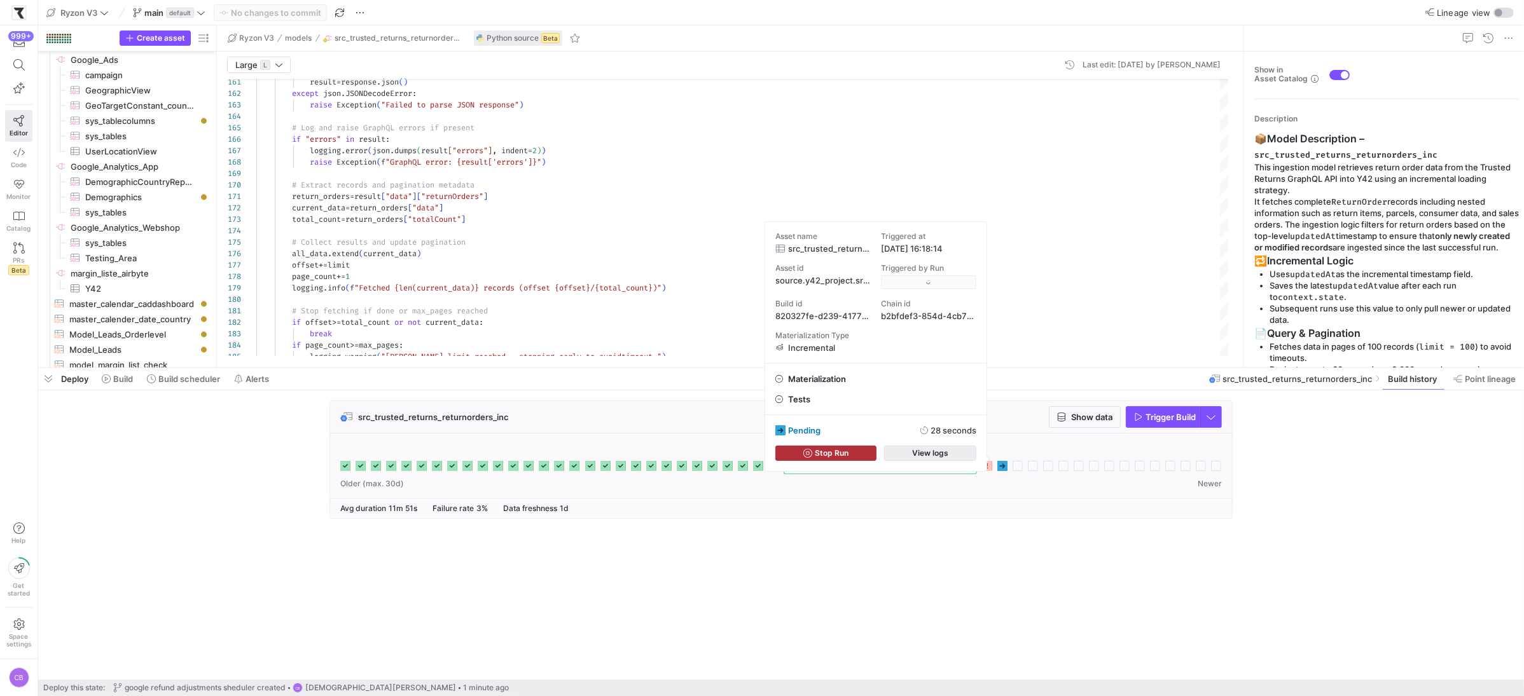
click at [966, 450] on span "button" at bounding box center [930, 453] width 91 height 14
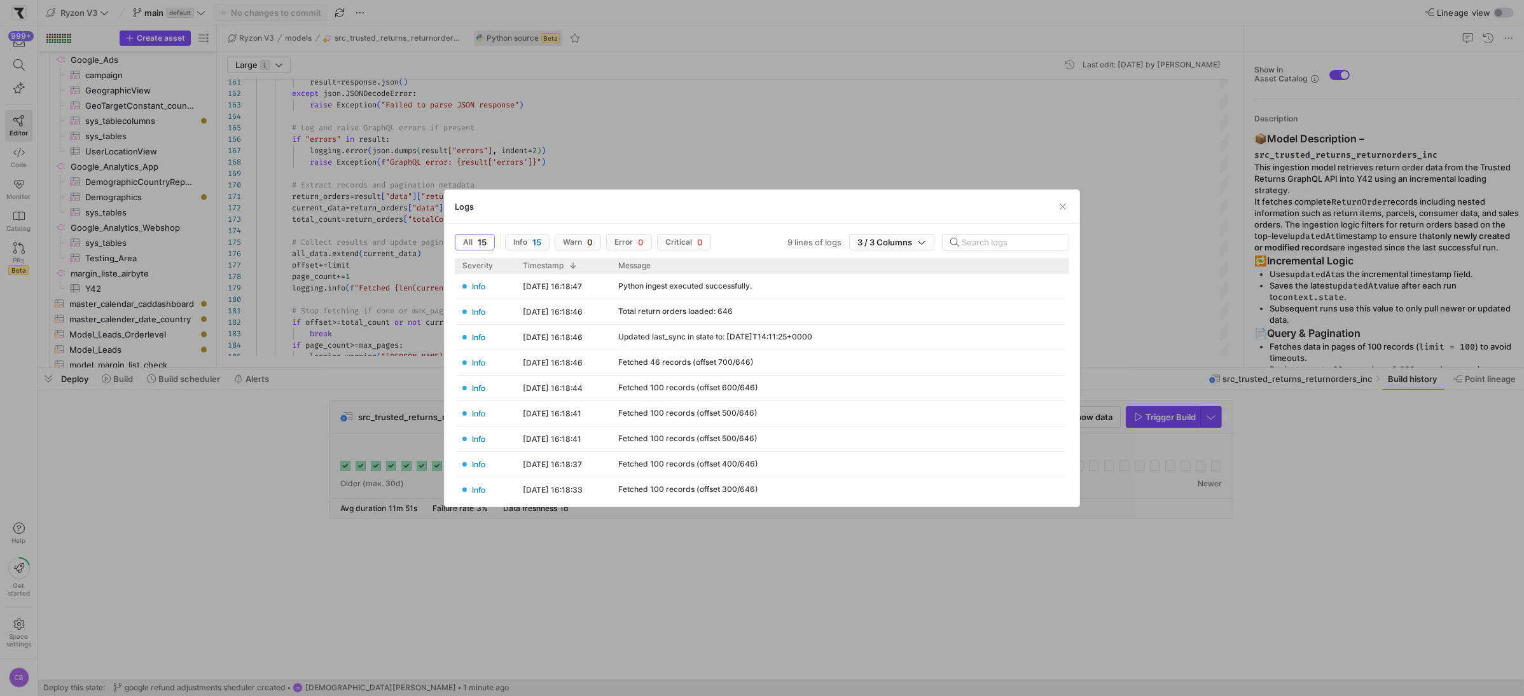
click at [817, 566] on div at bounding box center [762, 348] width 1524 height 696
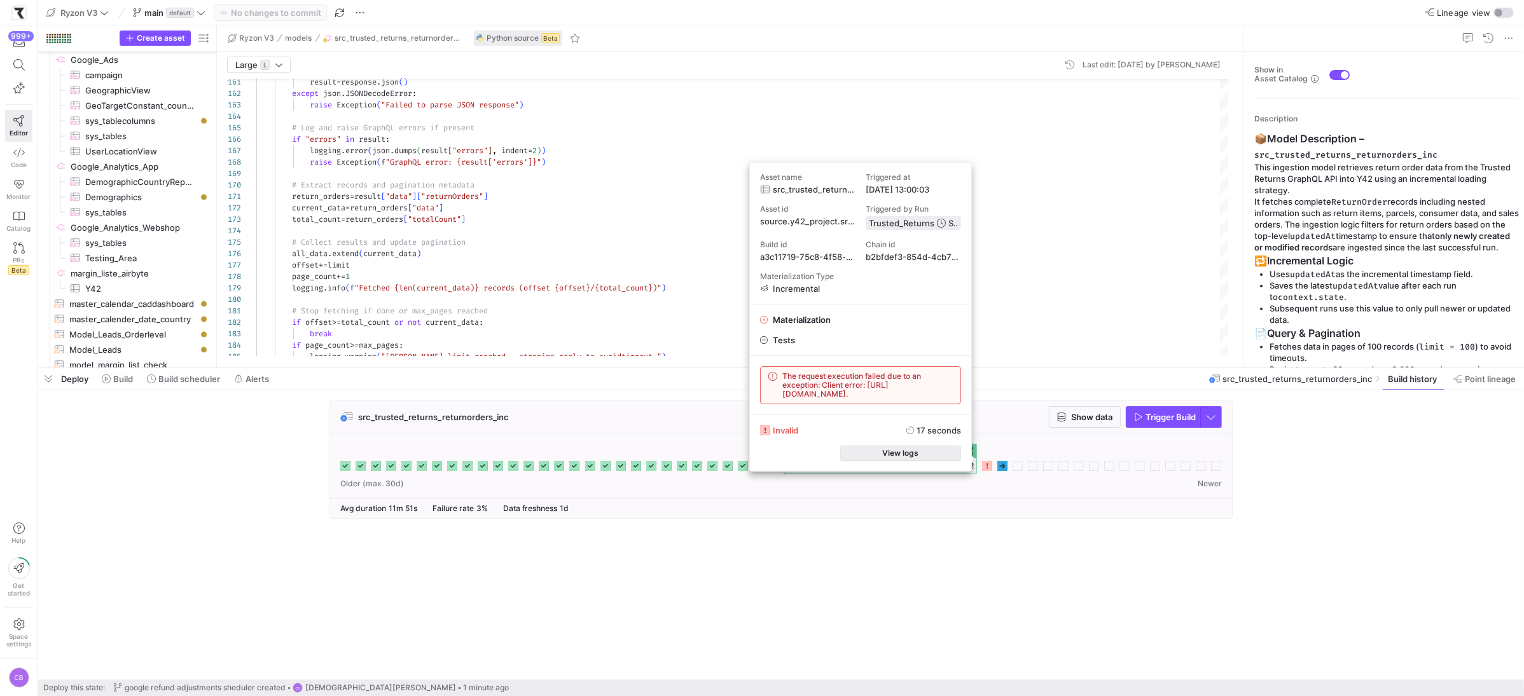
click at [952, 459] on span "button" at bounding box center [901, 453] width 120 height 14
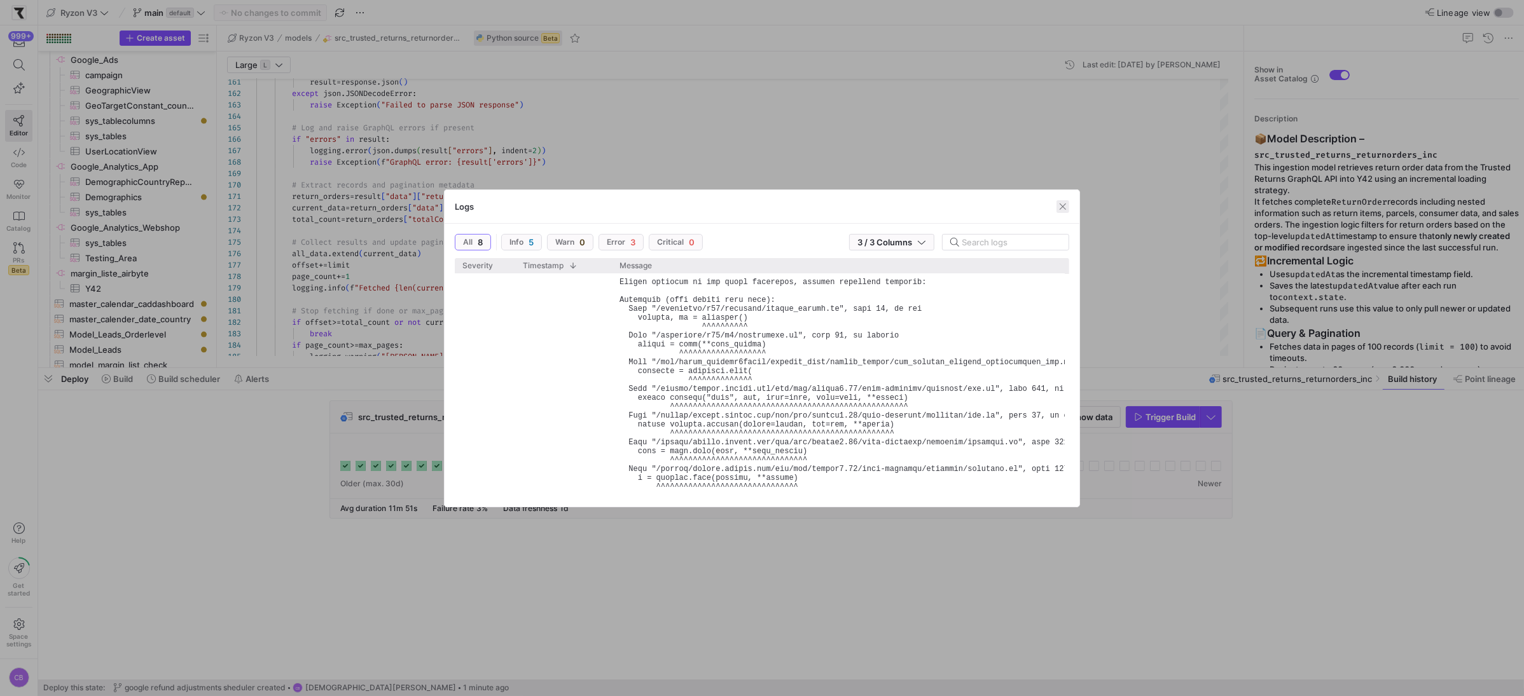
click at [1060, 207] on span "button" at bounding box center [1062, 206] width 13 height 13
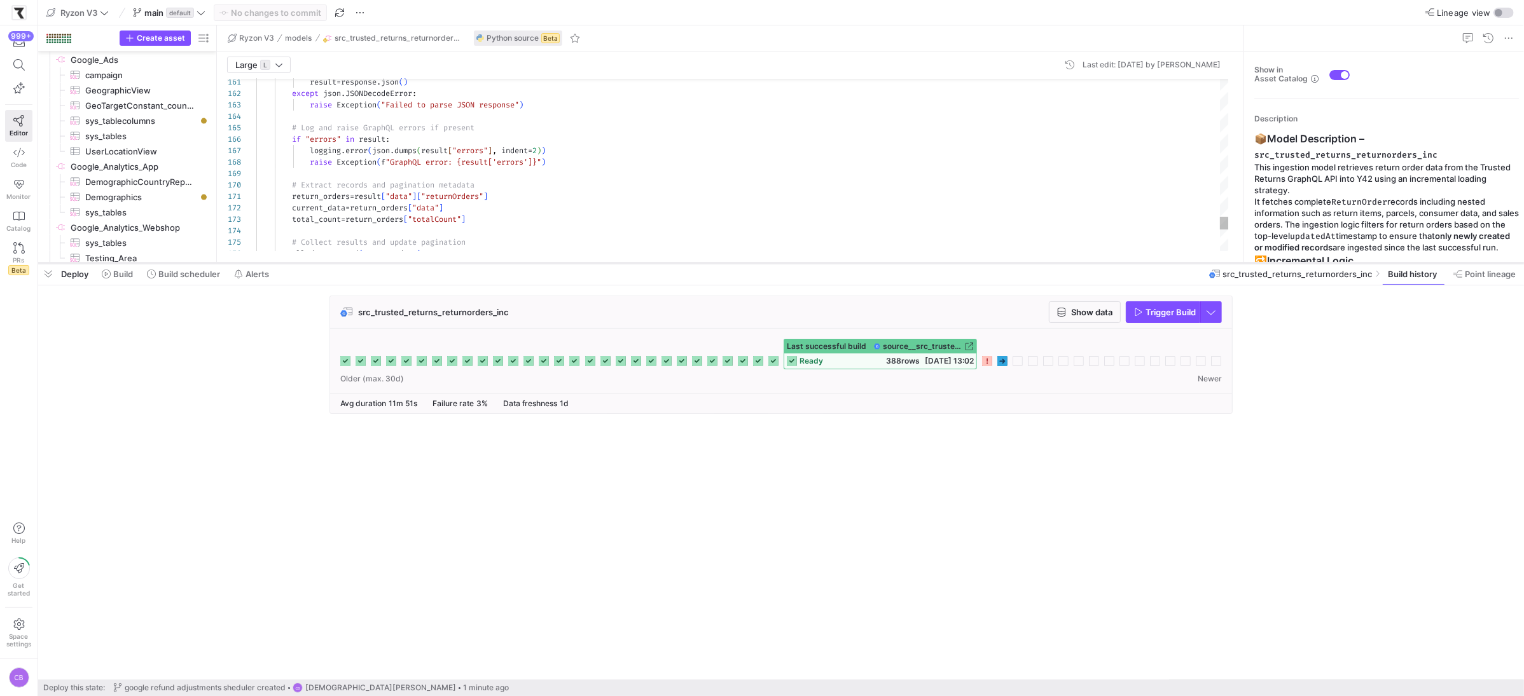
drag, startPoint x: 875, startPoint y: 368, endPoint x: 877, endPoint y: 263, distance: 105.0
click at [877, 263] on div at bounding box center [781, 263] width 1486 height 5
click at [1474, 280] on span at bounding box center [1484, 274] width 73 height 20
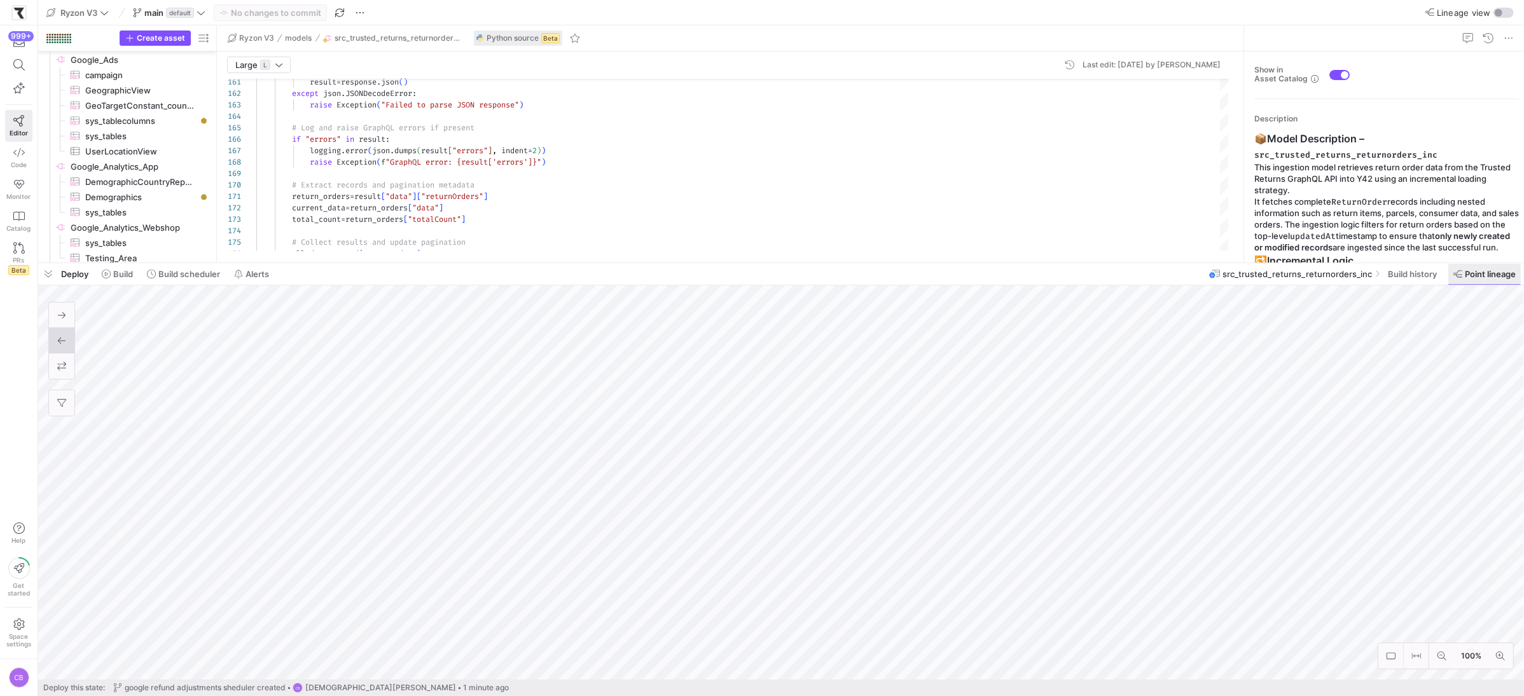
click at [1496, 282] on span at bounding box center [1484, 274] width 73 height 20
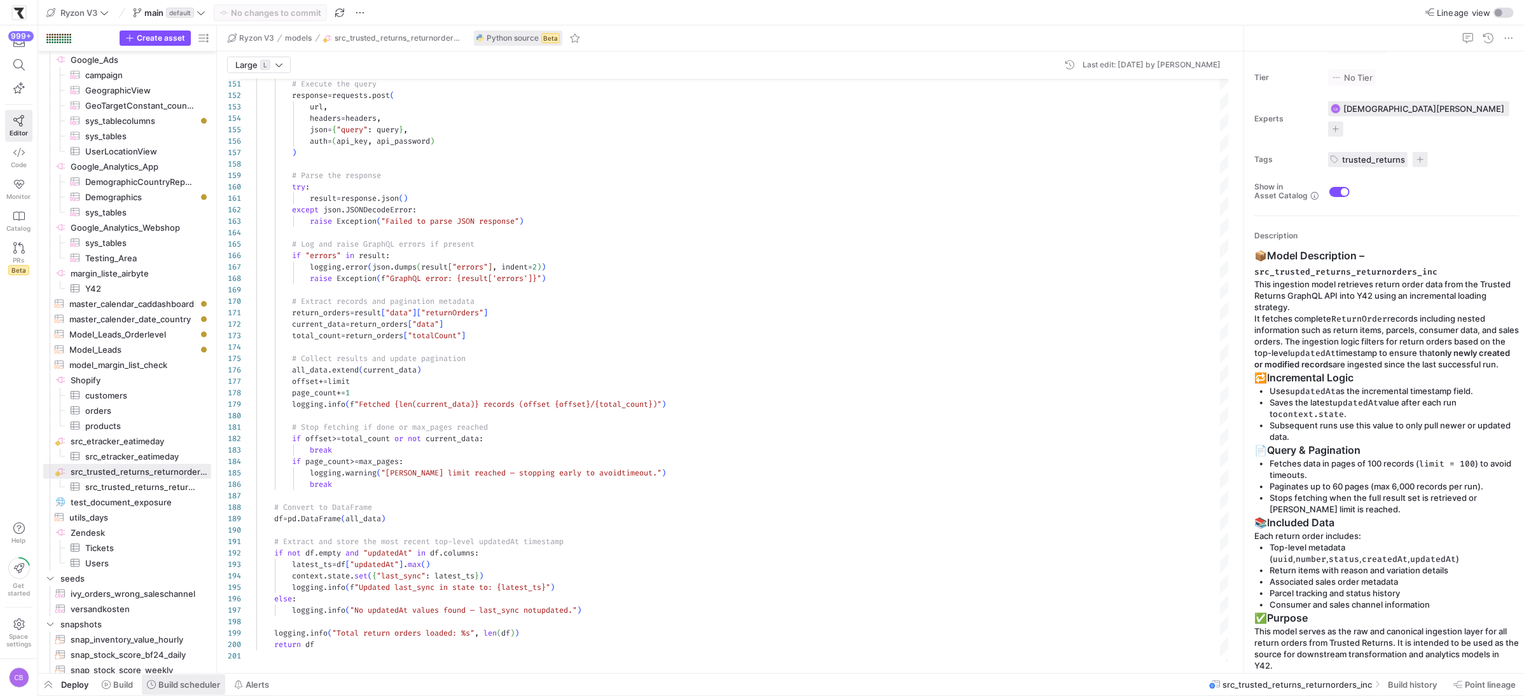
click at [197, 684] on span "Build scheduler" at bounding box center [189, 685] width 62 height 10
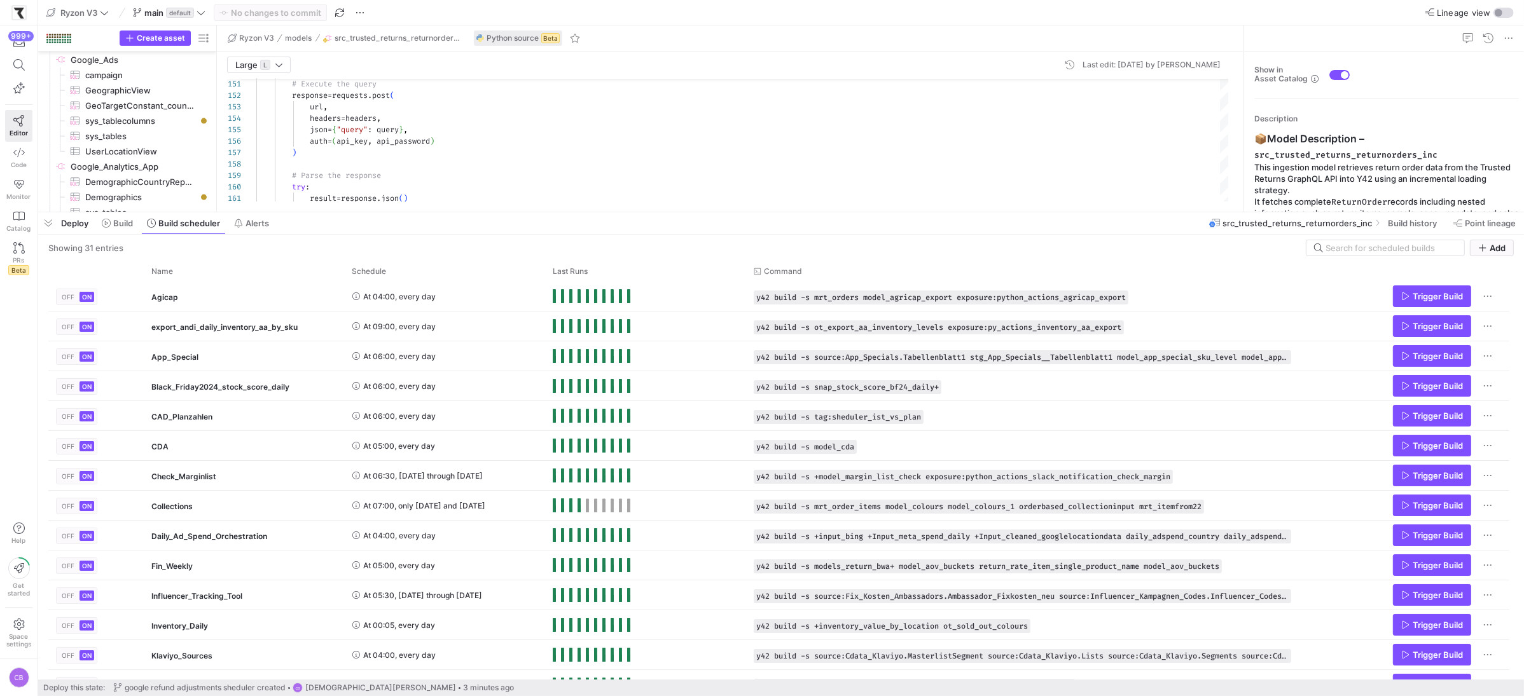
drag, startPoint x: 438, startPoint y: 463, endPoint x: 439, endPoint y: 308, distance: 155.2
click at [501, 210] on div at bounding box center [781, 212] width 1486 height 5
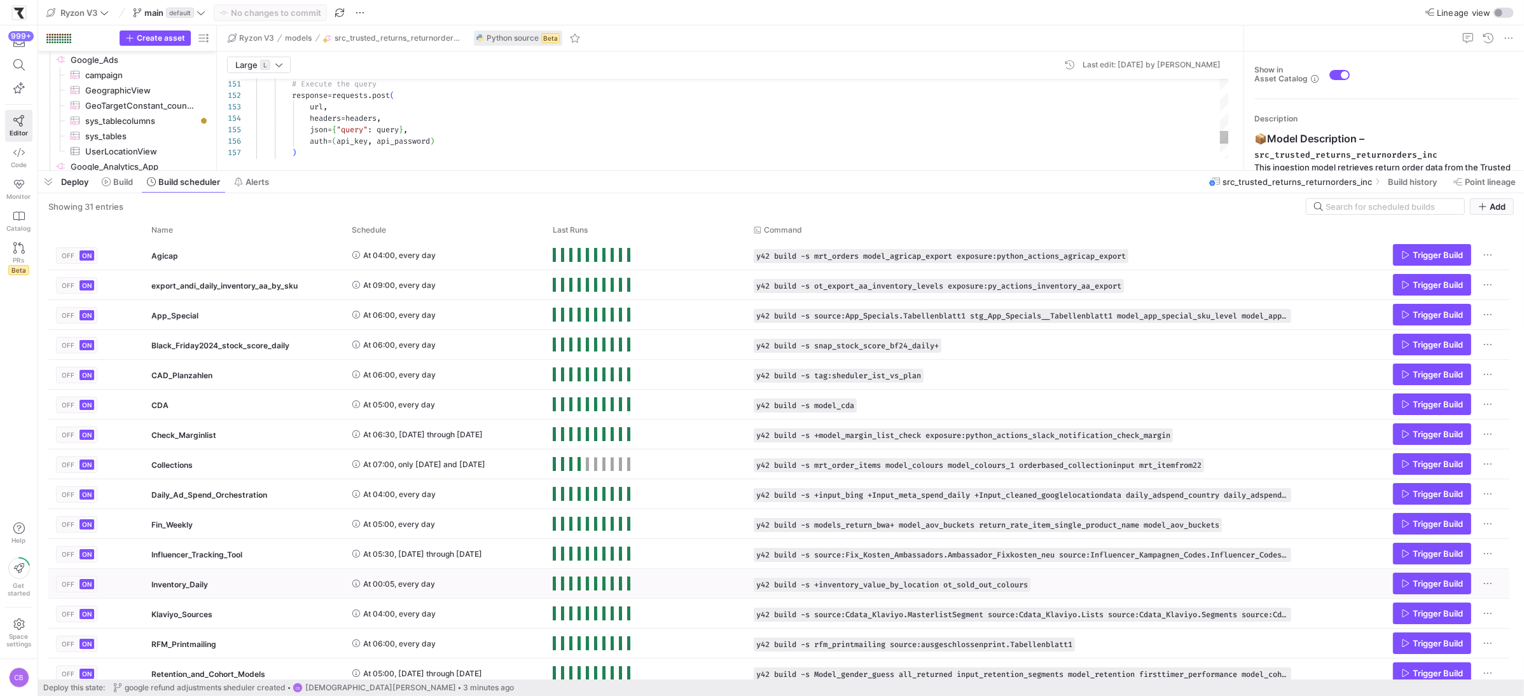
scroll to position [487, 0]
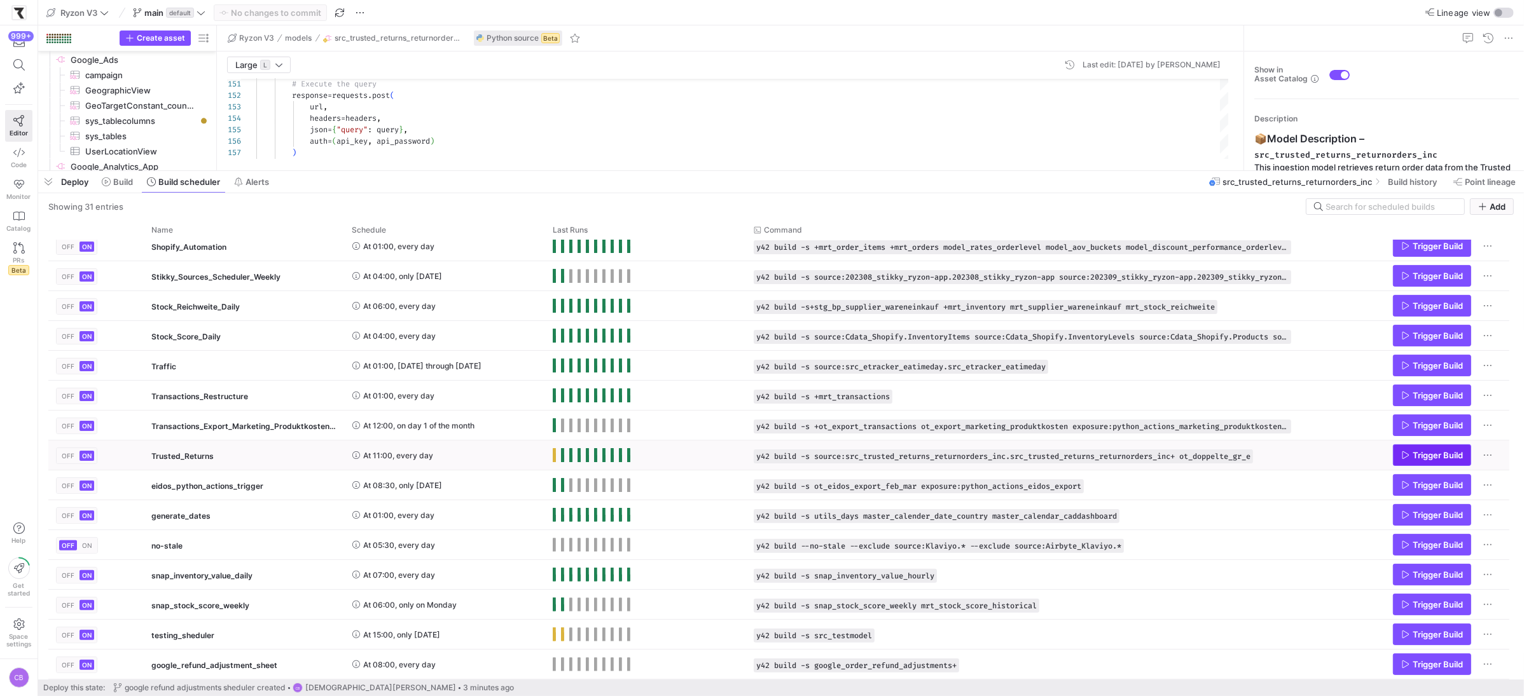
click at [1402, 455] on icon "Press SPACE to select this row." at bounding box center [1405, 455] width 9 height 9
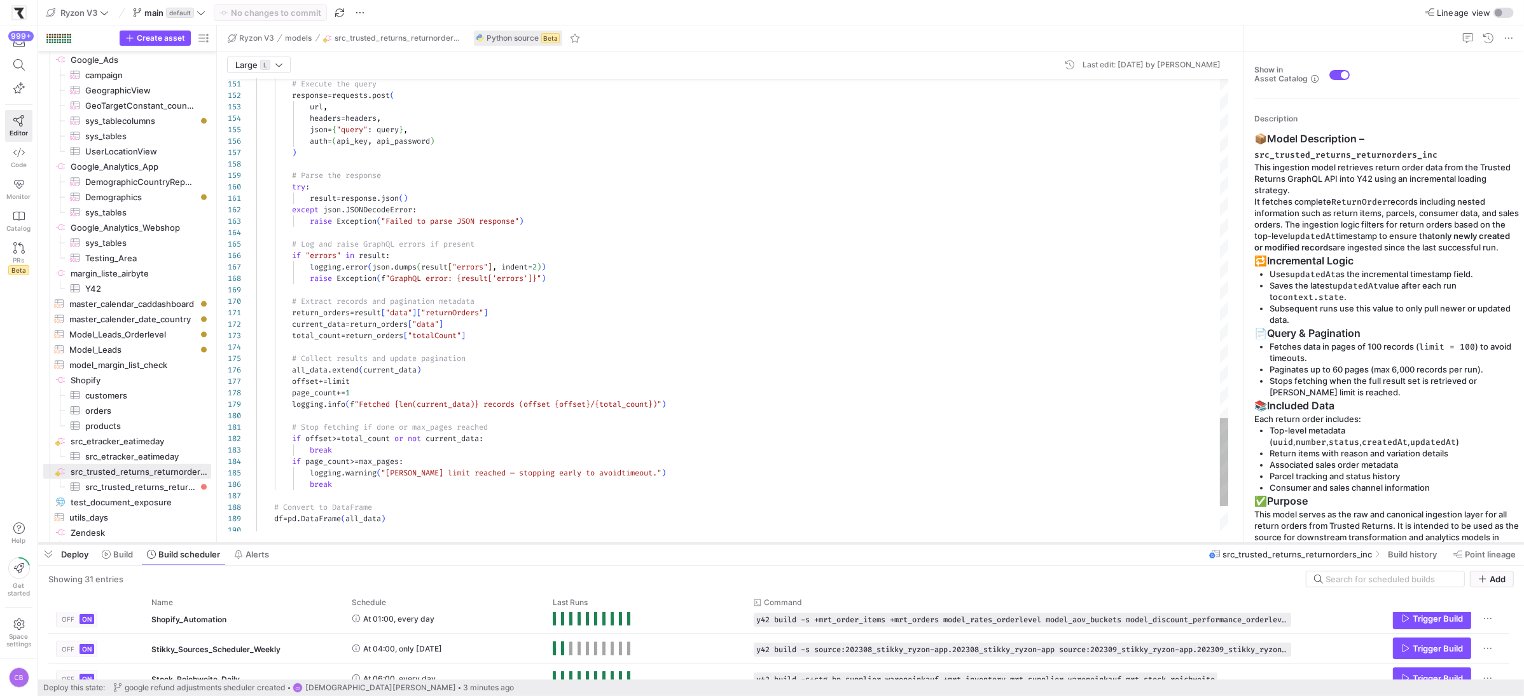
drag, startPoint x: 727, startPoint y: 171, endPoint x: 742, endPoint y: 544, distance: 373.0
click at [742, 544] on div at bounding box center [781, 543] width 1486 height 5
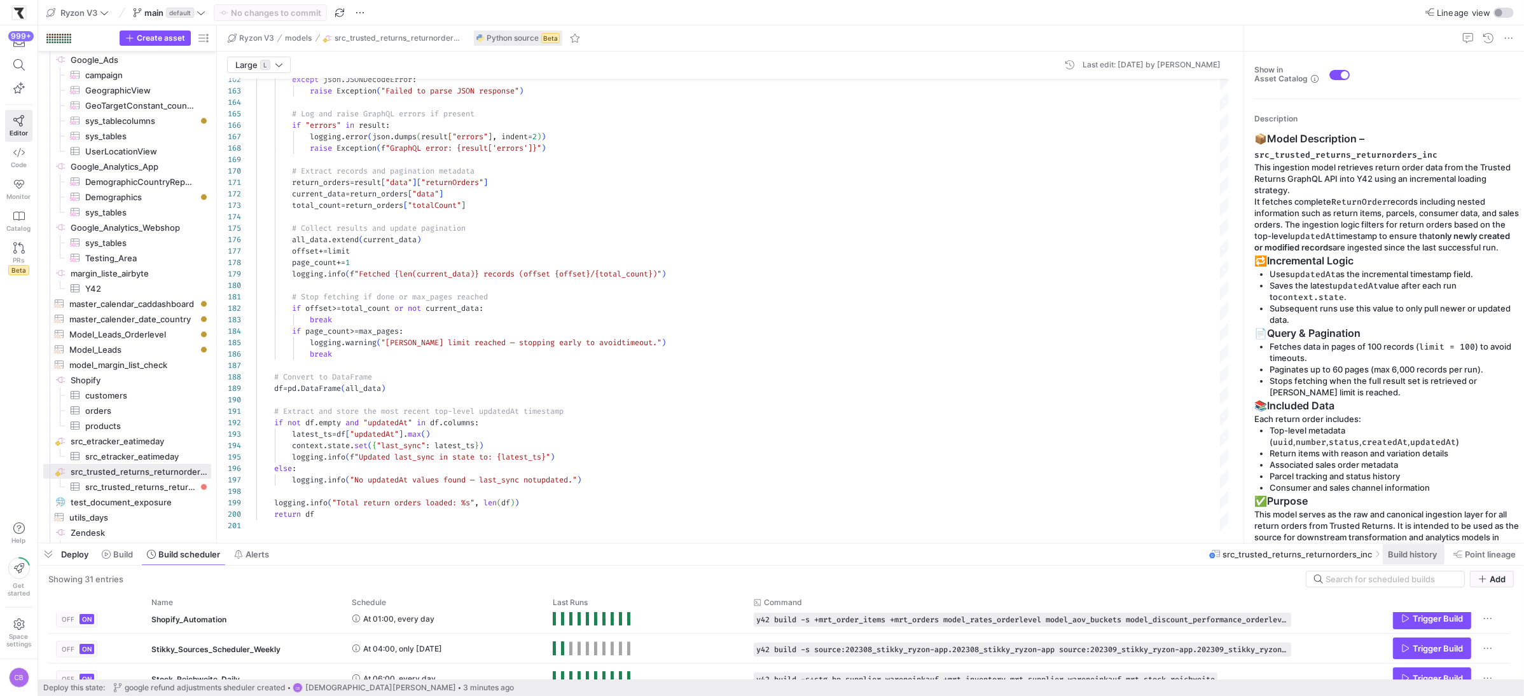
click at [1390, 555] on span "Build history" at bounding box center [1412, 554] width 49 height 10
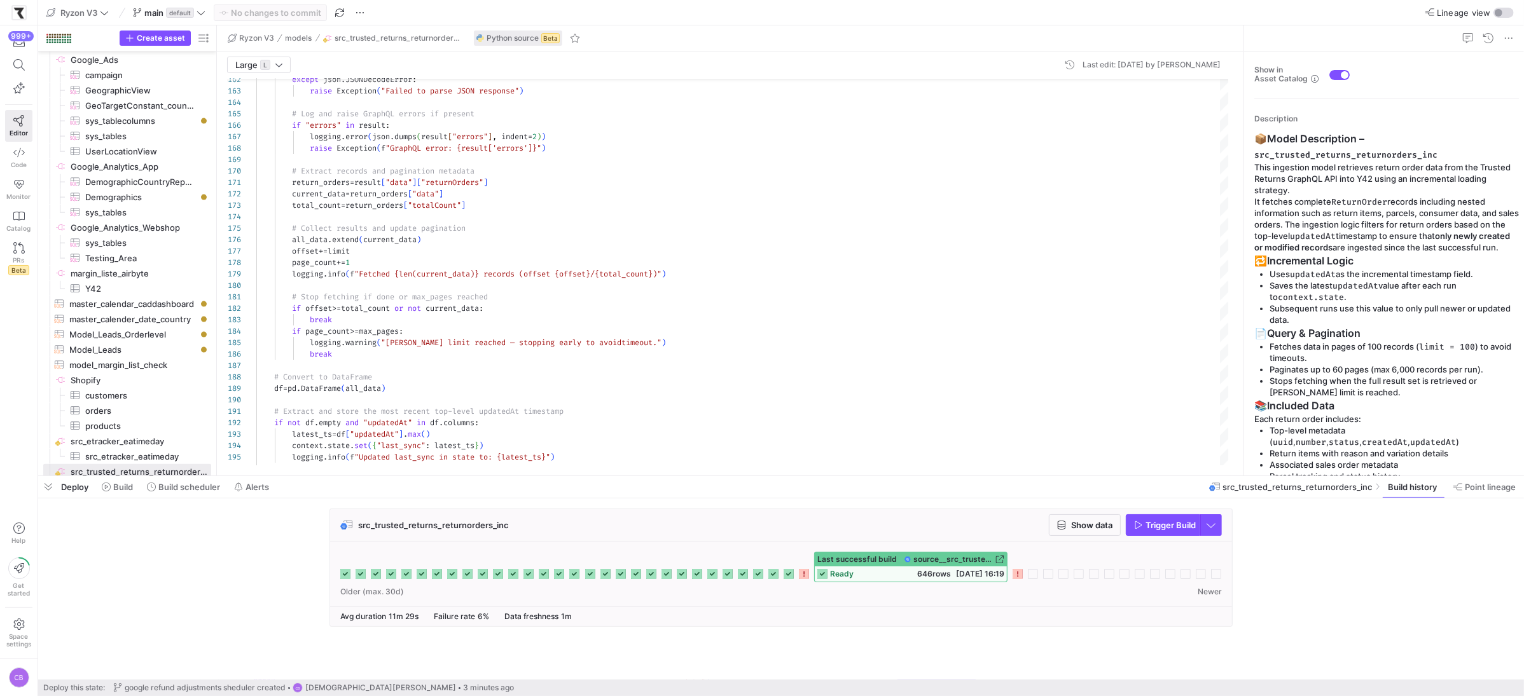
drag, startPoint x: 739, startPoint y: 545, endPoint x: 862, endPoint y: 427, distance: 170.5
click at [757, 474] on div at bounding box center [781, 476] width 1486 height 5
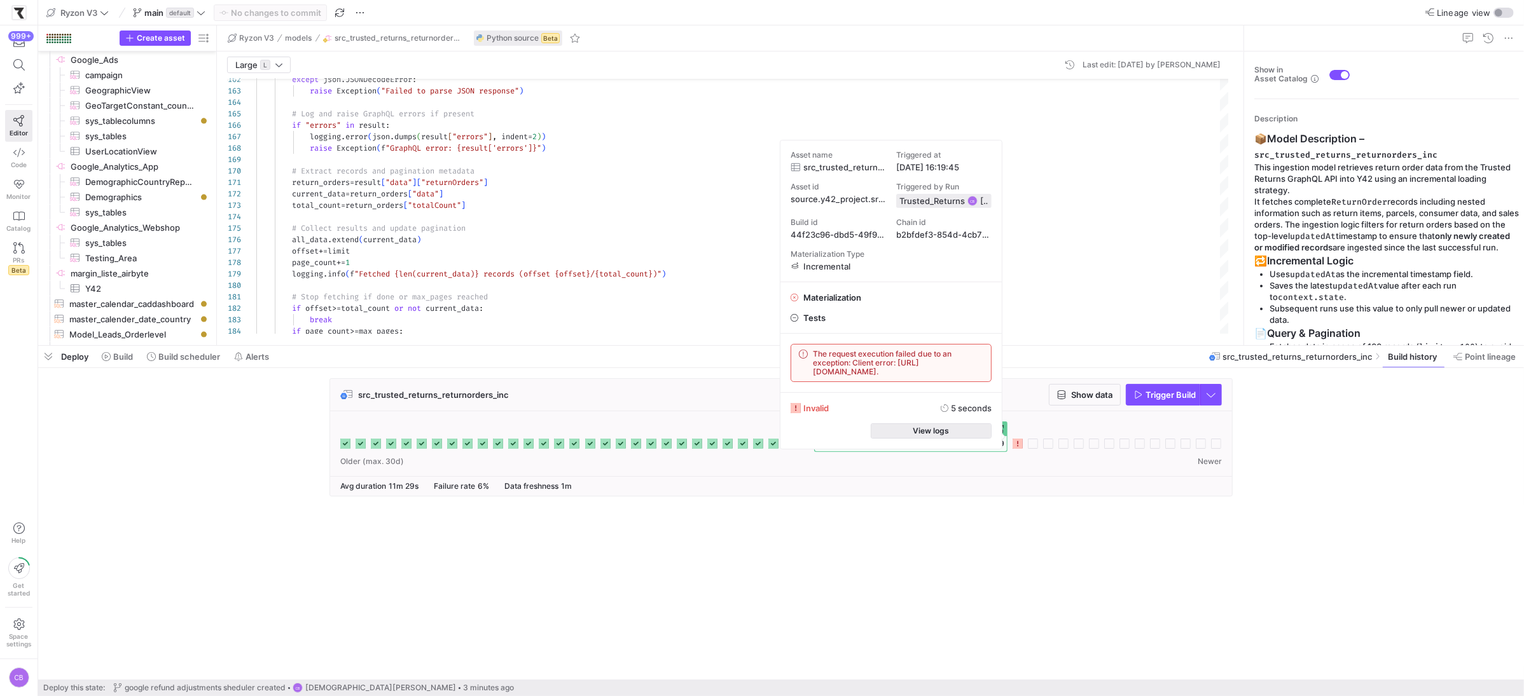
click at [926, 431] on span "View logs" at bounding box center [931, 431] width 36 height 9
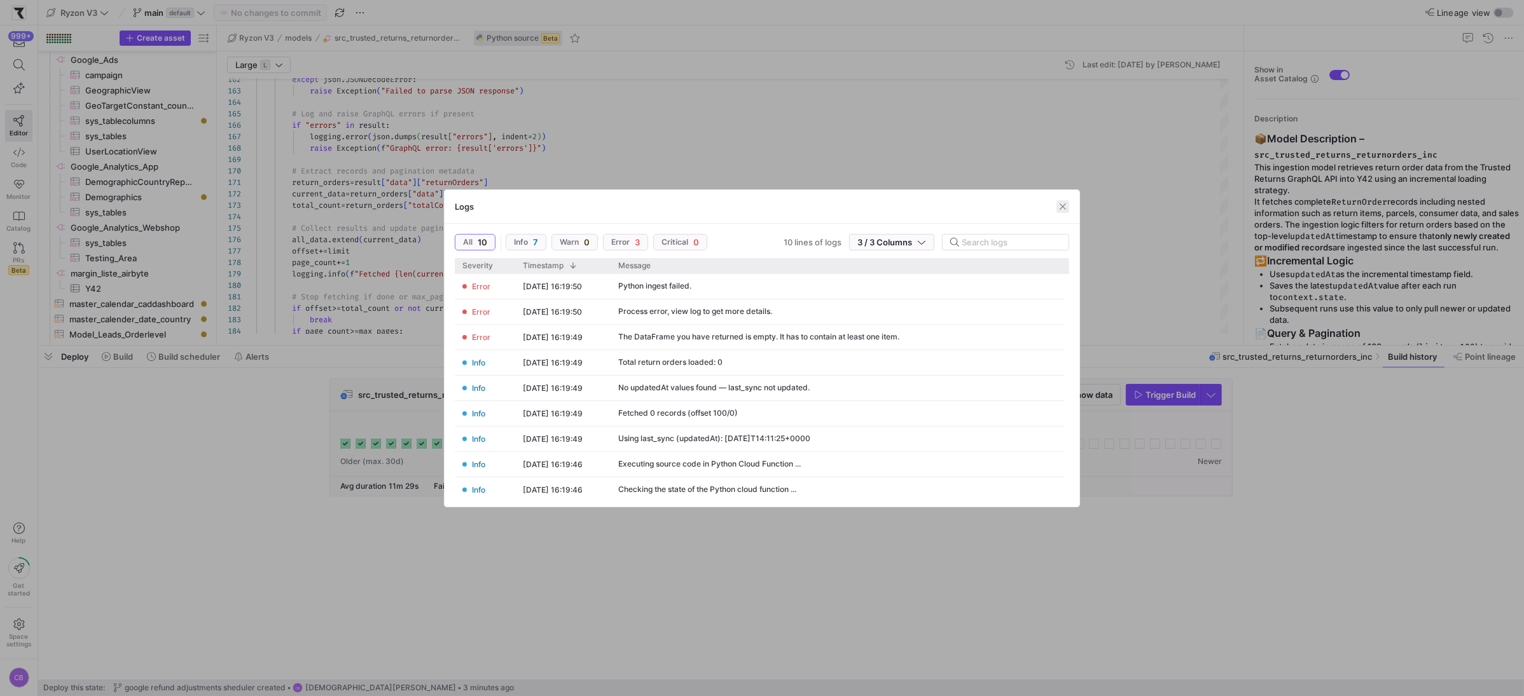
click at [1064, 205] on span "button" at bounding box center [1062, 206] width 13 height 13
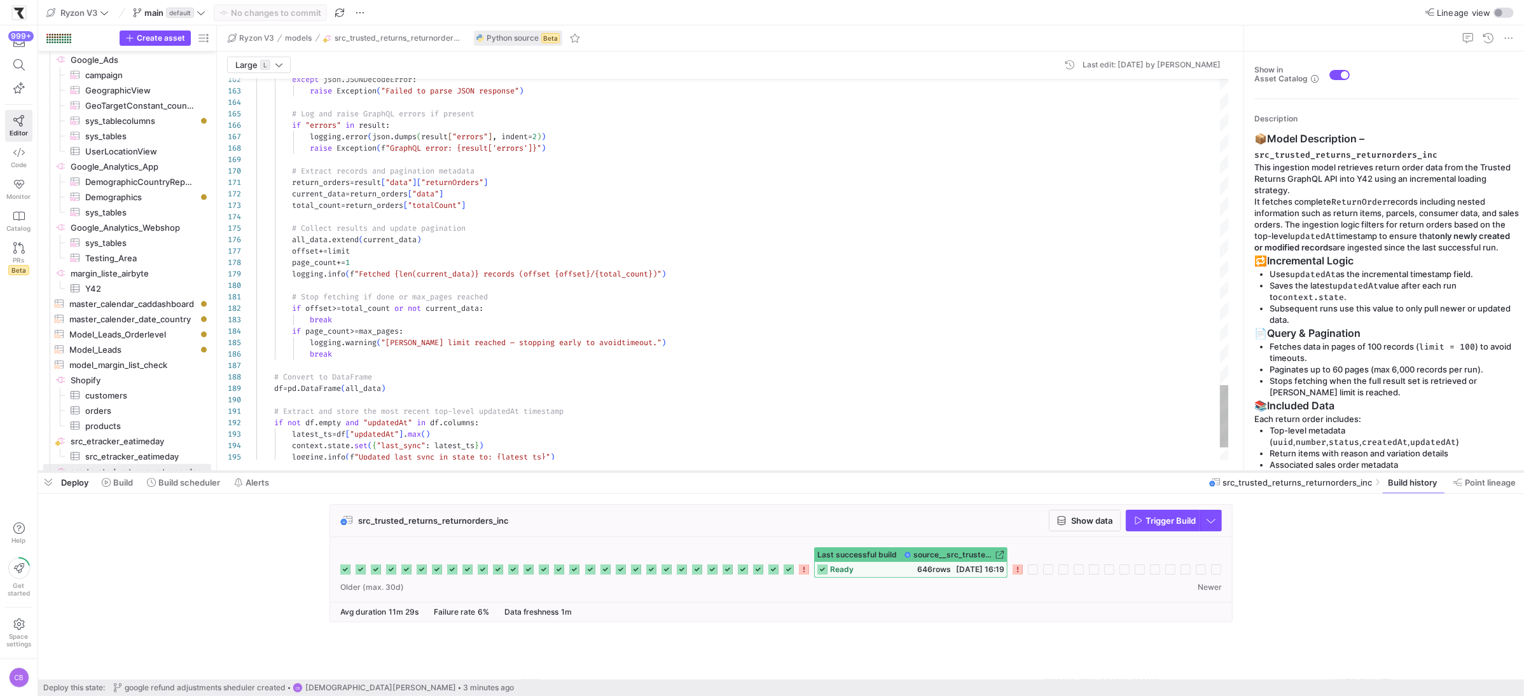
drag, startPoint x: 1002, startPoint y: 345, endPoint x: 1018, endPoint y: 471, distance: 126.9
click at [1018, 471] on div at bounding box center [781, 471] width 1486 height 5
